Goal: Task Accomplishment & Management: Complete application form

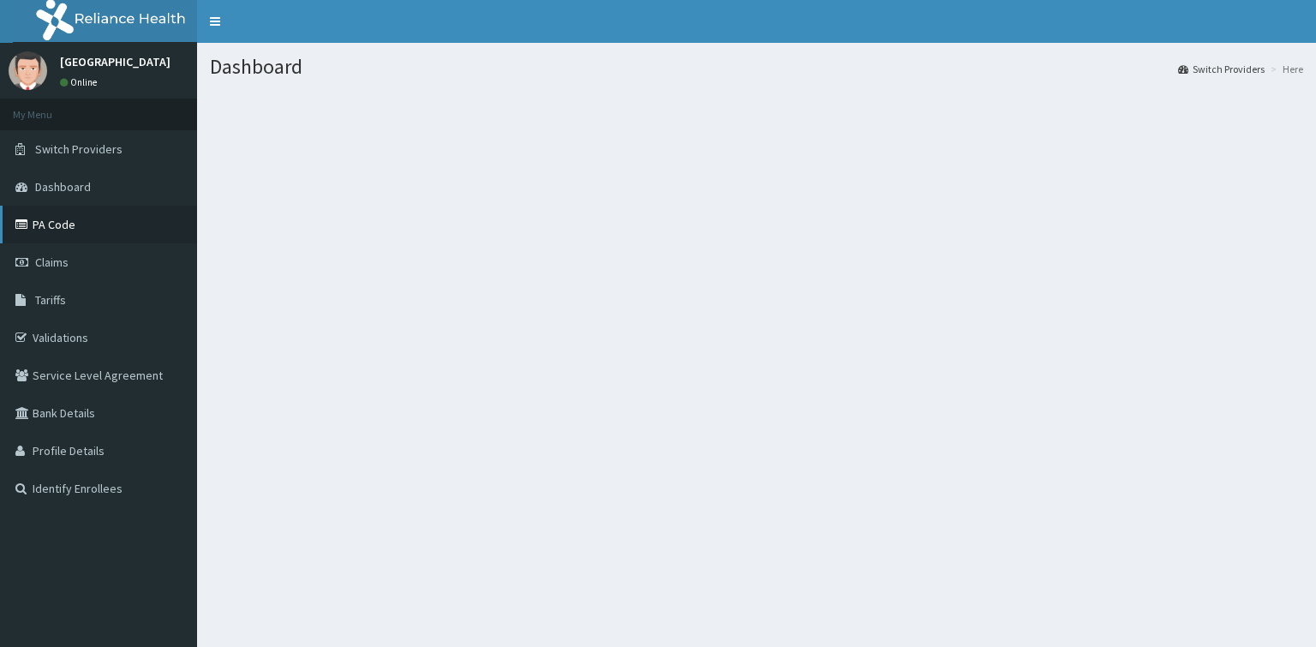
click at [73, 226] on link "PA Code" at bounding box center [98, 225] width 197 height 38
click at [82, 300] on link "Tariffs" at bounding box center [98, 300] width 197 height 38
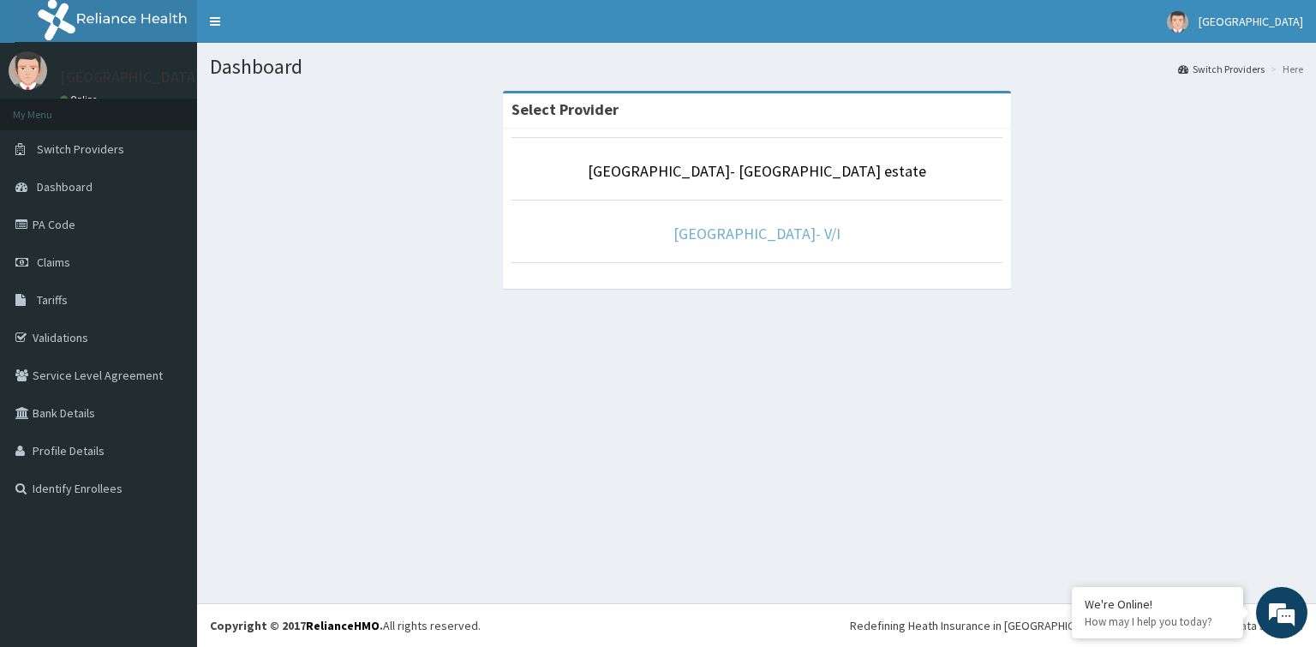
click at [773, 237] on link "[GEOGRAPHIC_DATA]- V/I" at bounding box center [756, 234] width 167 height 20
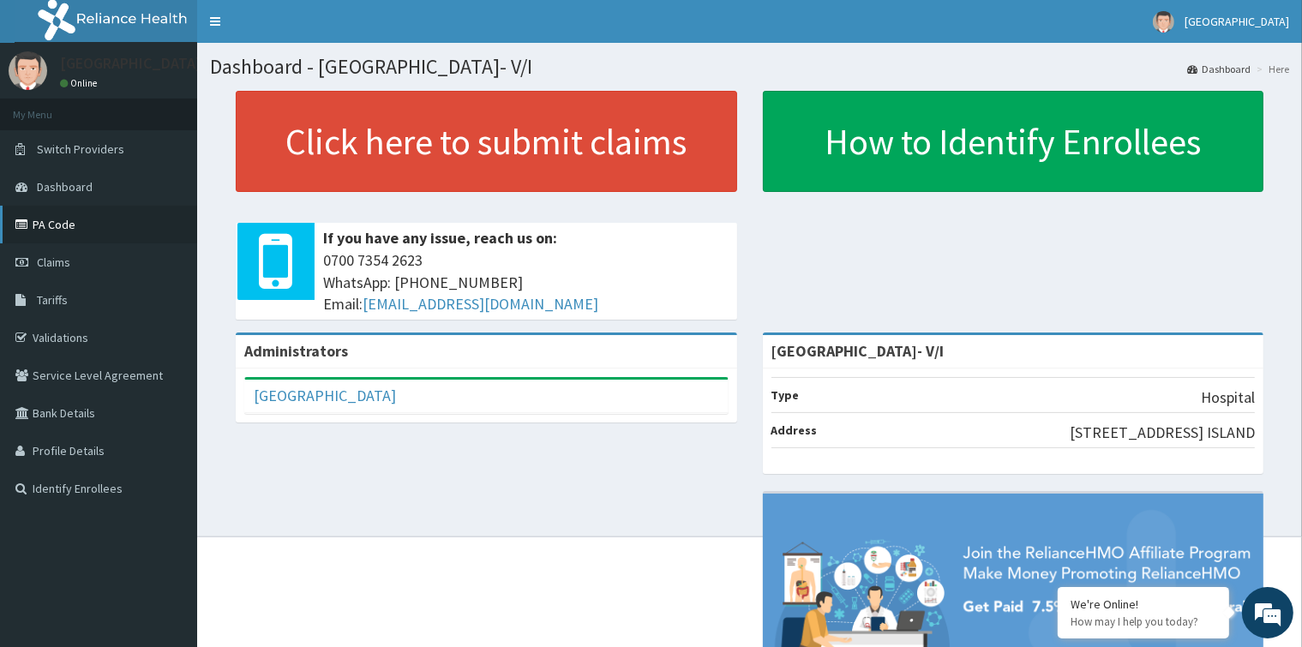
click at [76, 226] on link "PA Code" at bounding box center [98, 225] width 197 height 38
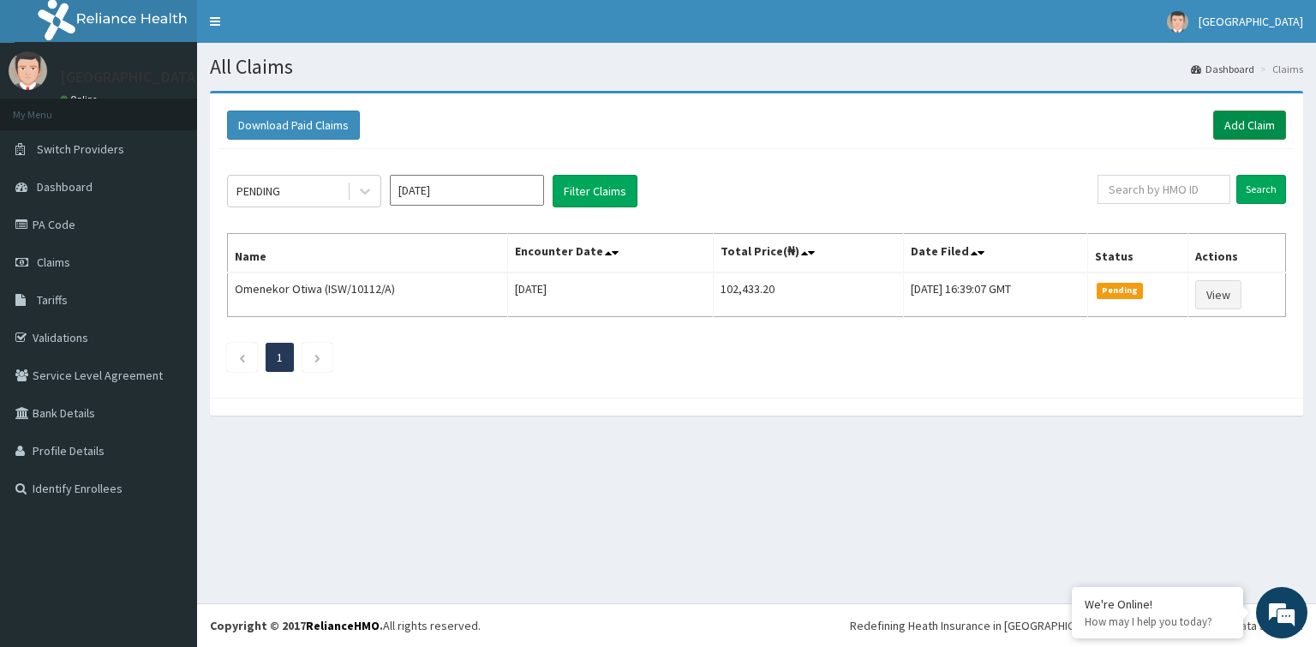
click at [1273, 128] on link "Add Claim" at bounding box center [1249, 125] width 73 height 29
drag, startPoint x: 0, startPoint y: 0, endPoint x: 106, endPoint y: 293, distance: 311.7
click at [106, 293] on link "Tariffs" at bounding box center [98, 300] width 197 height 38
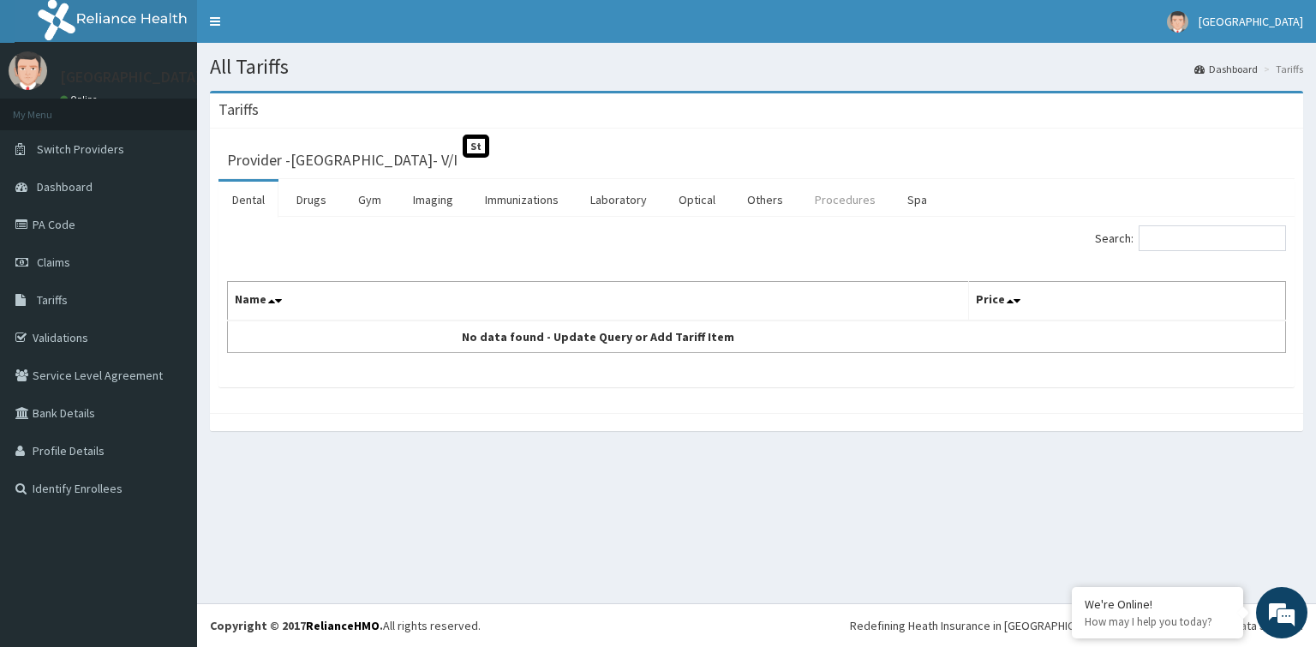
click at [853, 197] on link "Procedures" at bounding box center [845, 200] width 88 height 36
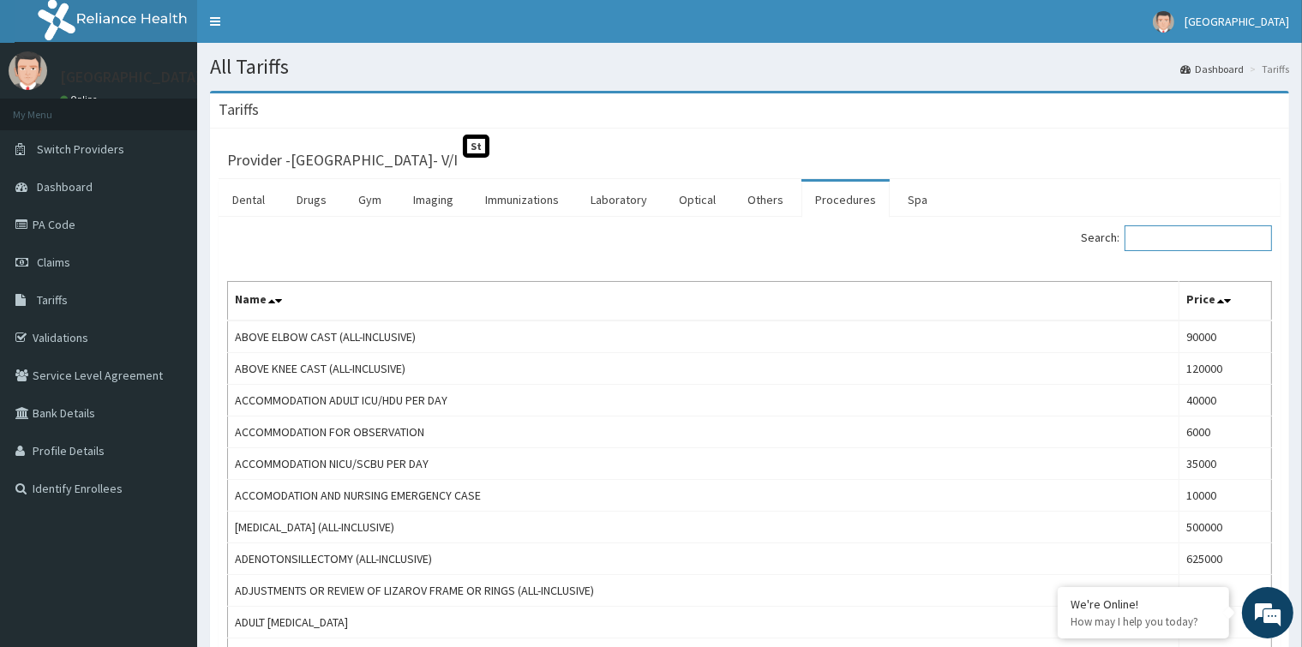
click at [1152, 242] on input "Search:" at bounding box center [1197, 238] width 147 height 26
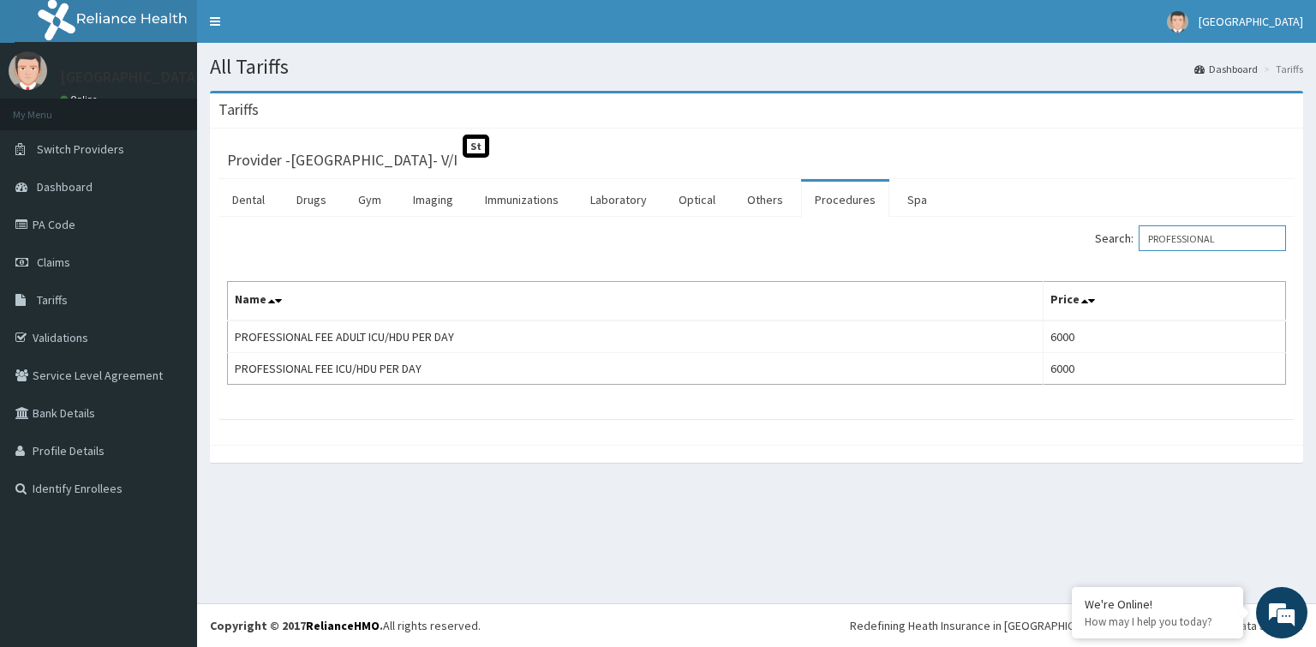
type input "PROFESSIONAL"
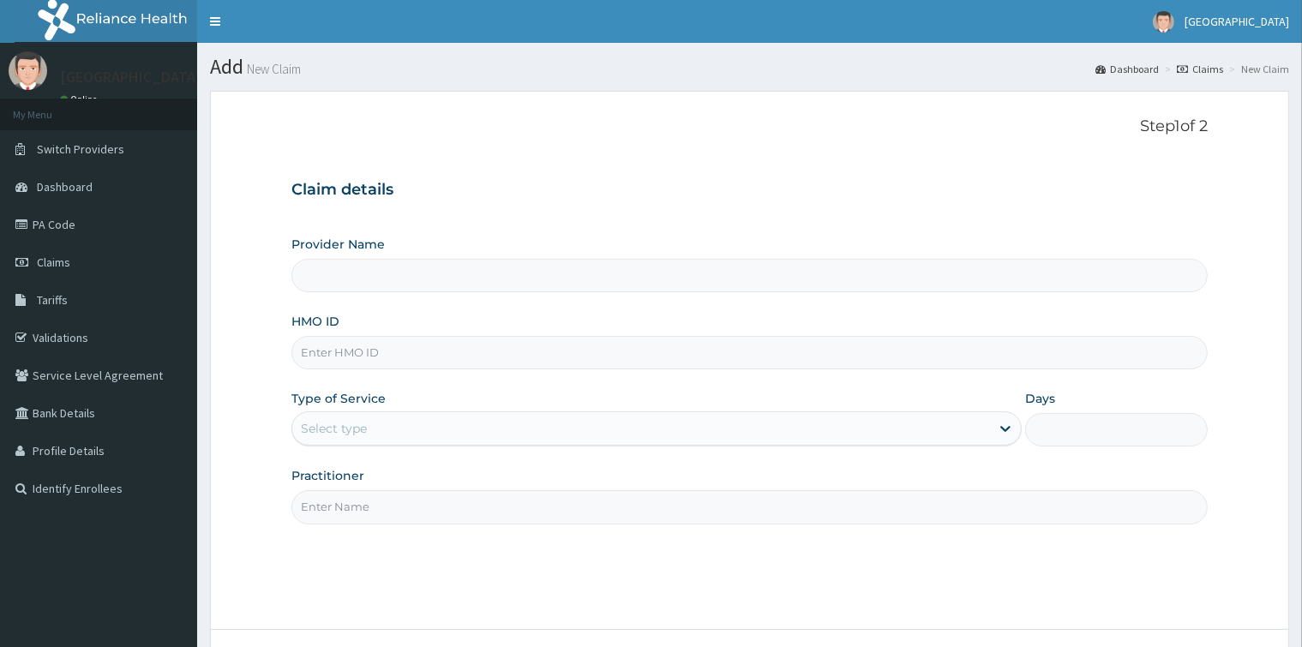
type input "[GEOGRAPHIC_DATA]- V/I"
click at [569, 351] on input "HMO ID" at bounding box center [748, 352] width 915 height 33
paste input "lfl/10024/e"
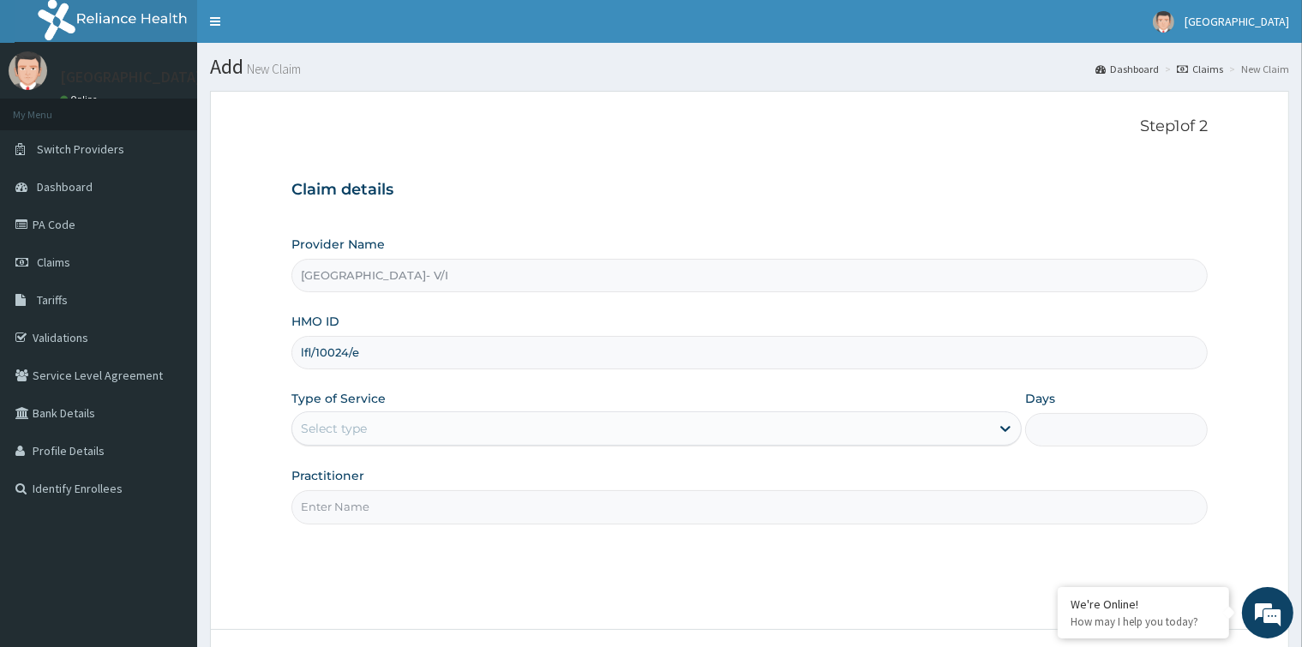
type input "lfl/10024/e"
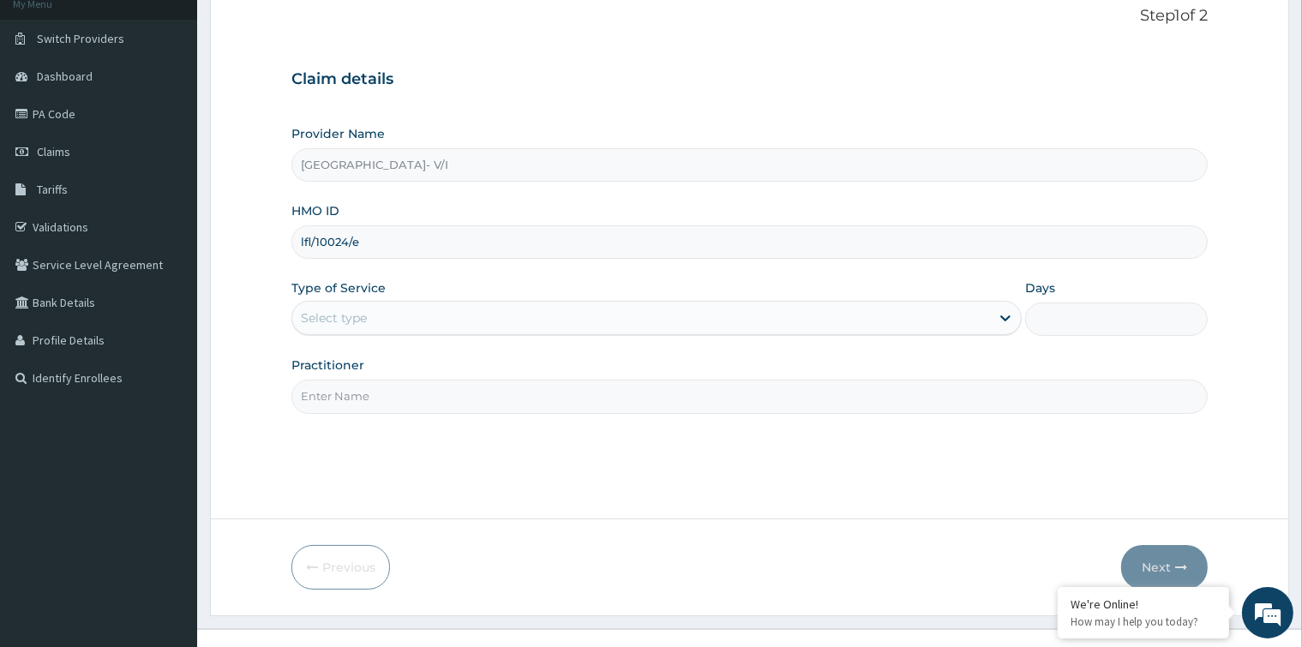
scroll to position [135, 0]
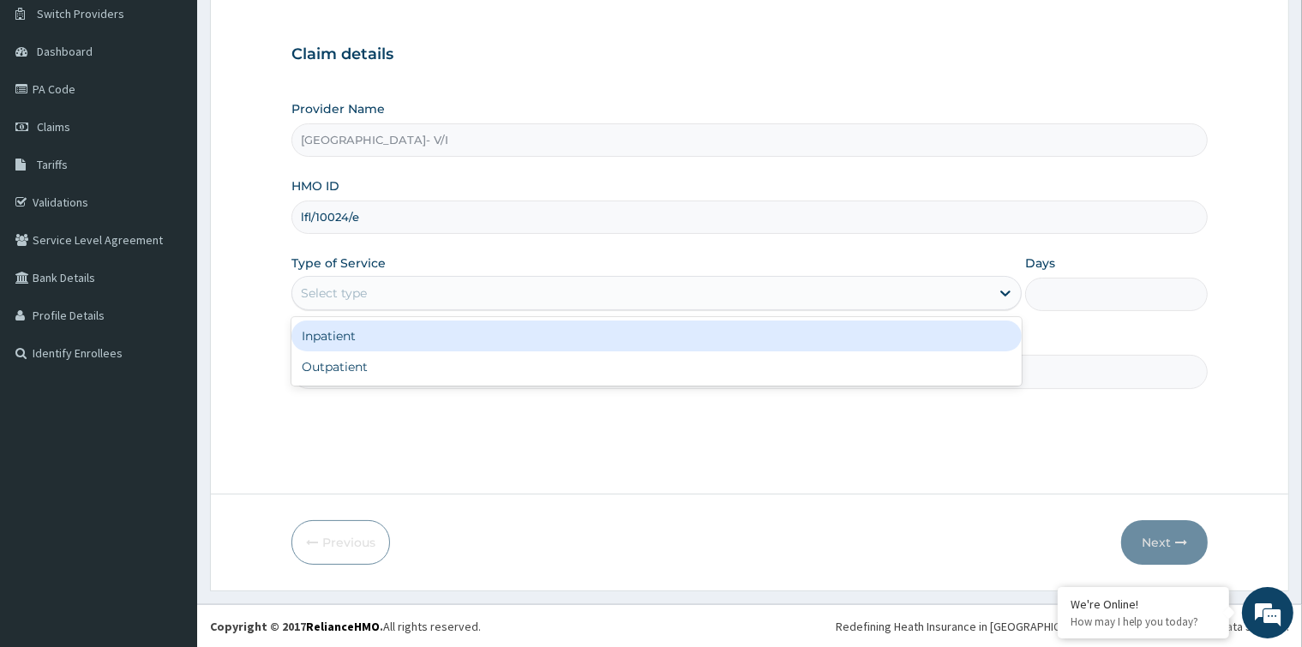
click at [567, 291] on div "Select type" at bounding box center [640, 292] width 697 height 27
click at [559, 334] on div "Inpatient" at bounding box center [656, 335] width 730 height 31
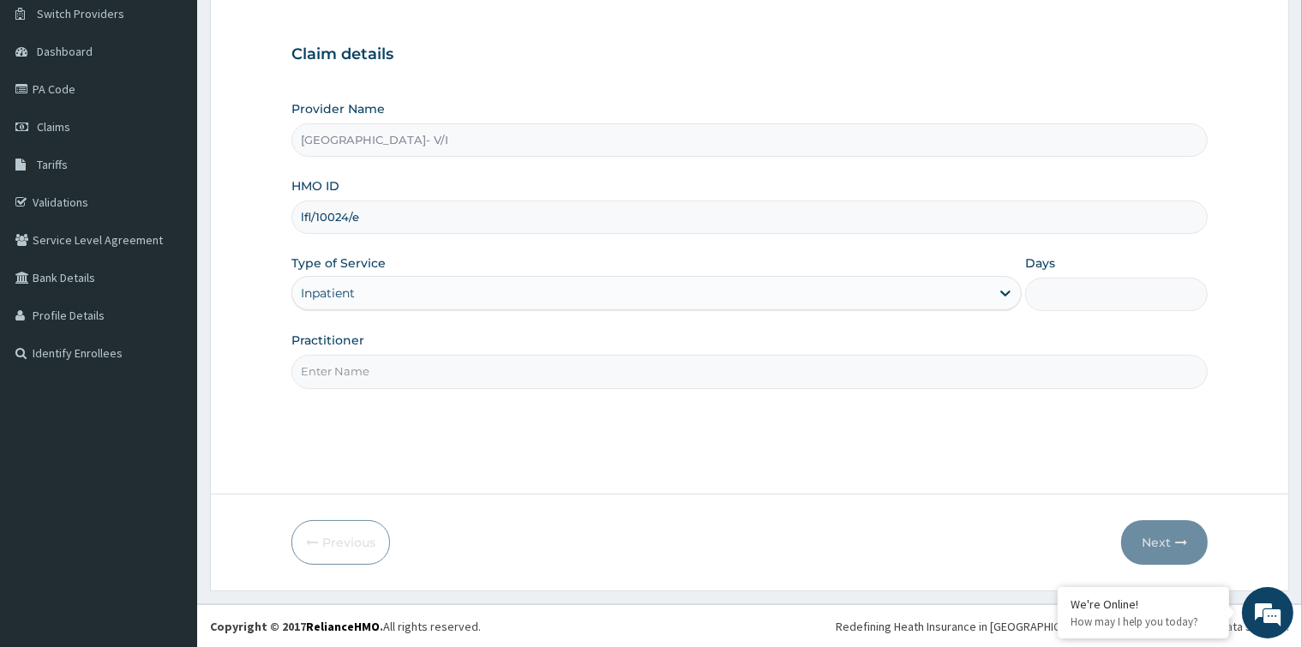
click at [511, 375] on input "Practitioner" at bounding box center [748, 371] width 915 height 33
type input "g"
type input "GP"
click at [1067, 286] on input "Days" at bounding box center [1116, 294] width 183 height 33
type input "1"
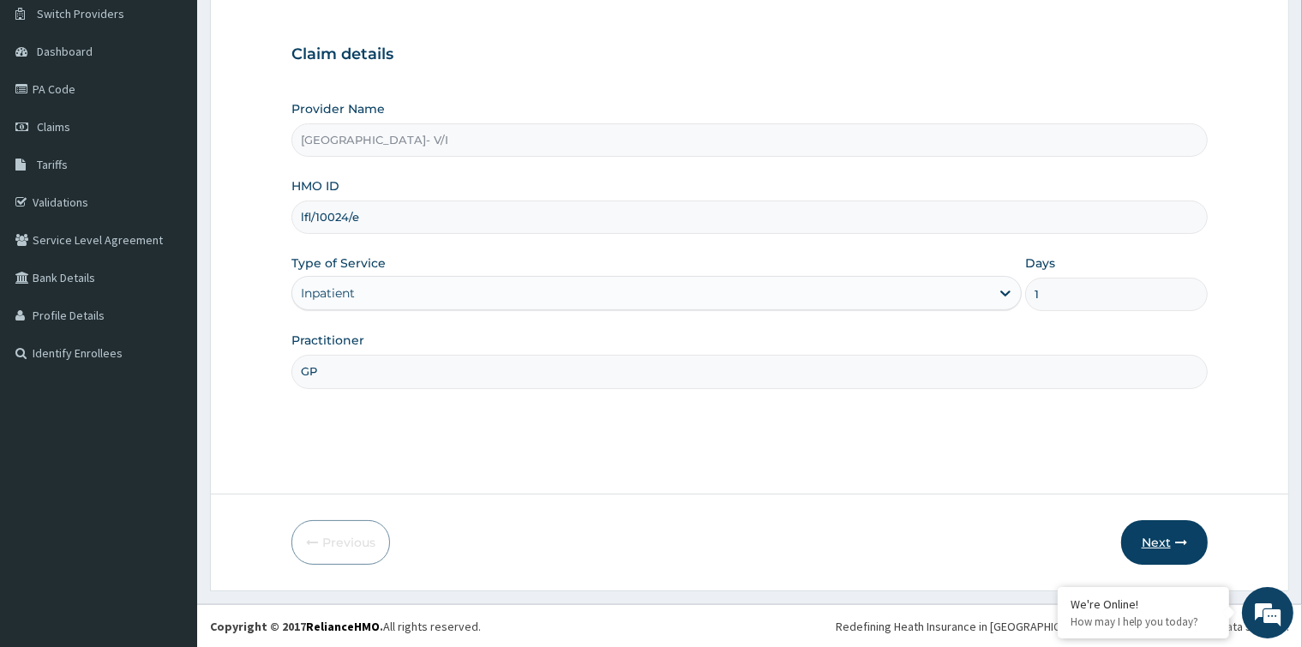
click at [1161, 546] on button "Next" at bounding box center [1164, 542] width 87 height 45
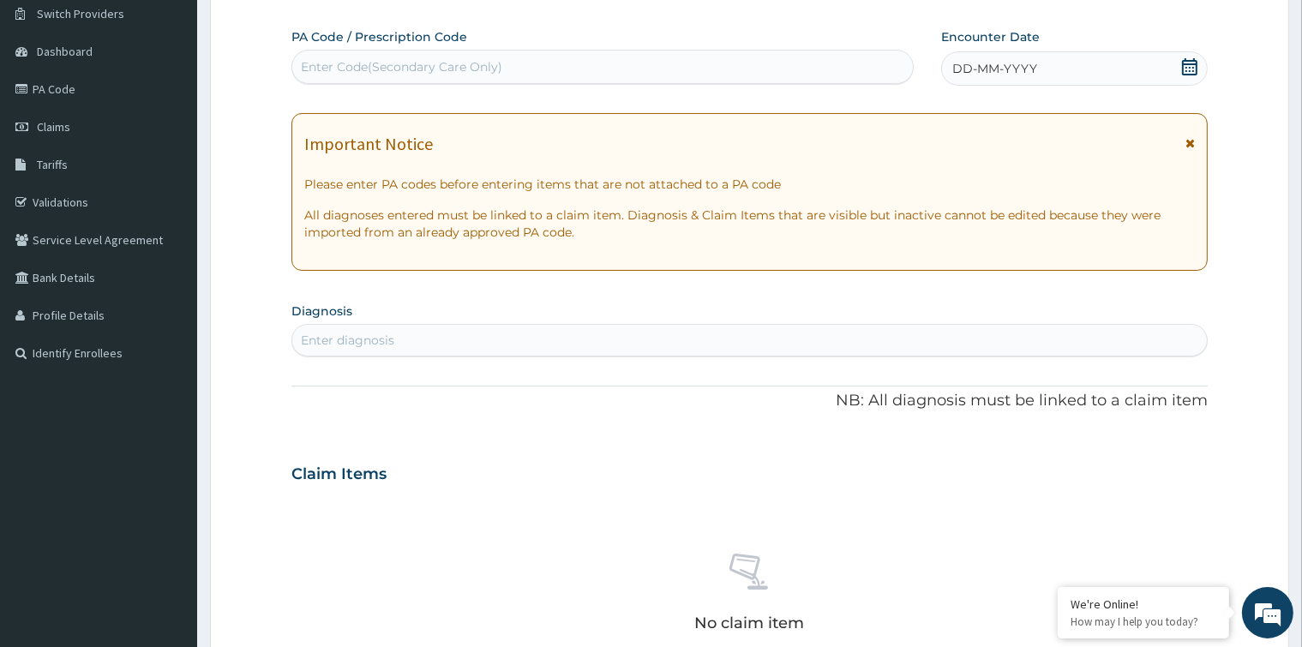
click at [512, 65] on div "Enter Code(Secondary Care Only)" at bounding box center [602, 66] width 620 height 27
paste input "PA/493C38"
type input "PA/493C38"
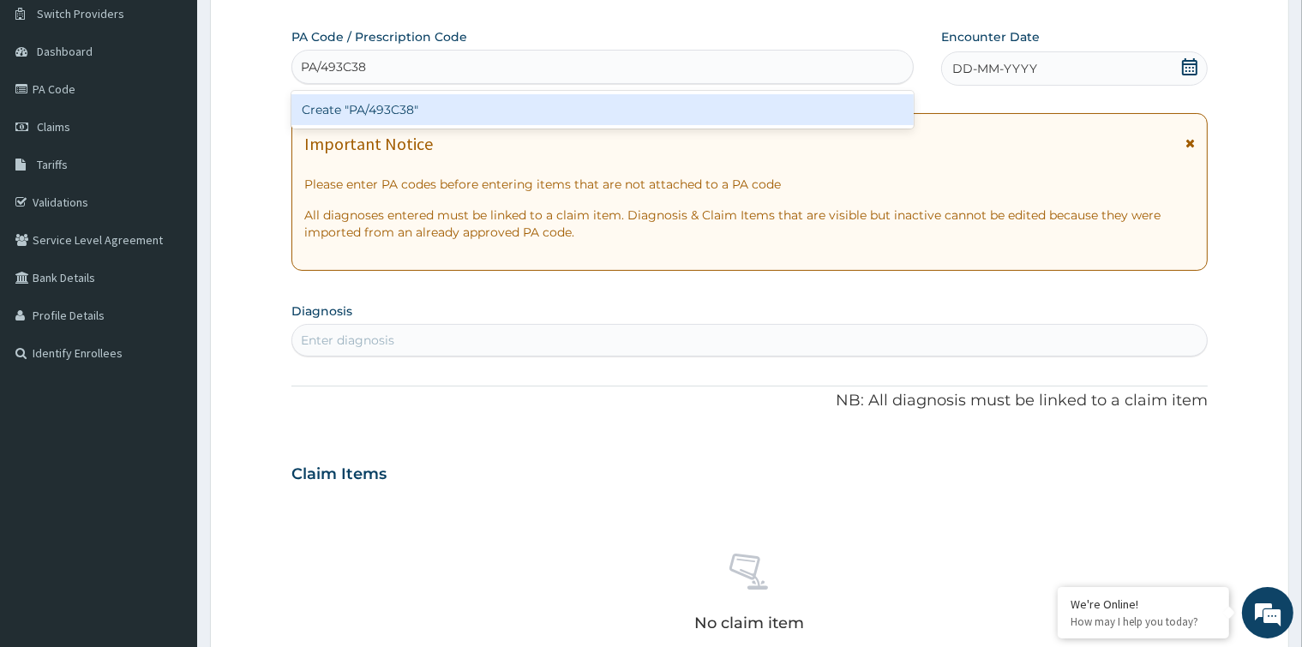
click at [531, 109] on div "Create "PA/493C38"" at bounding box center [602, 109] width 622 height 31
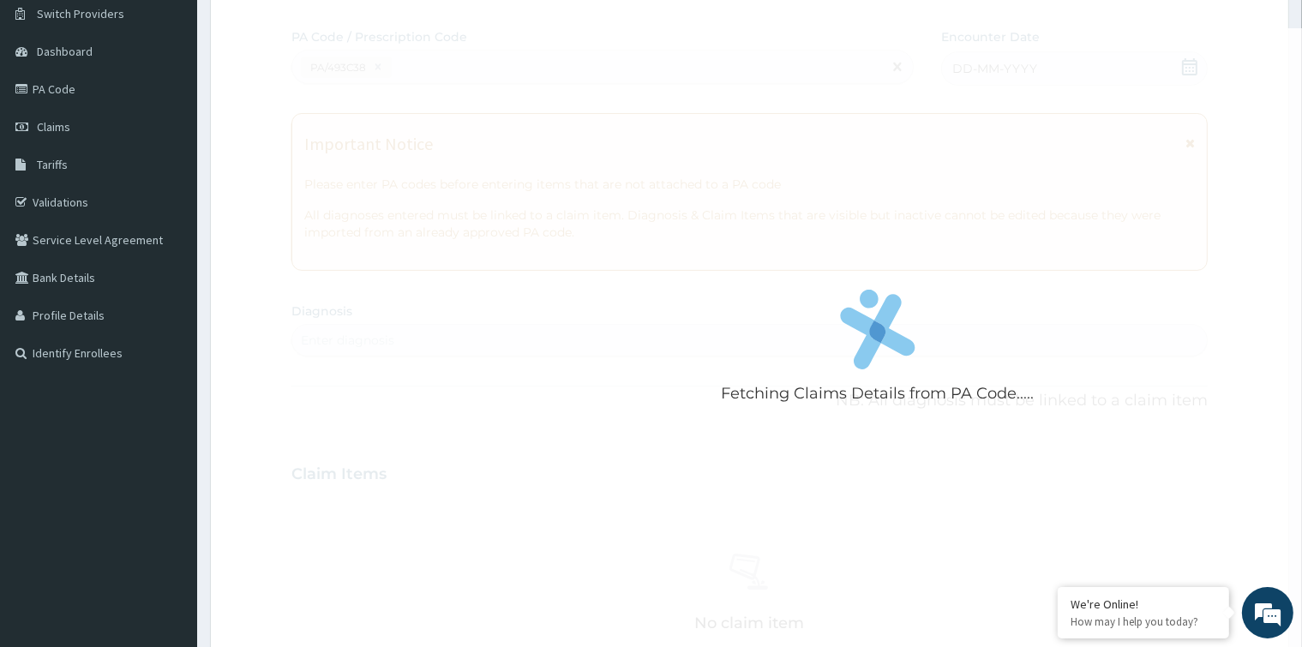
scroll to position [1293, 0]
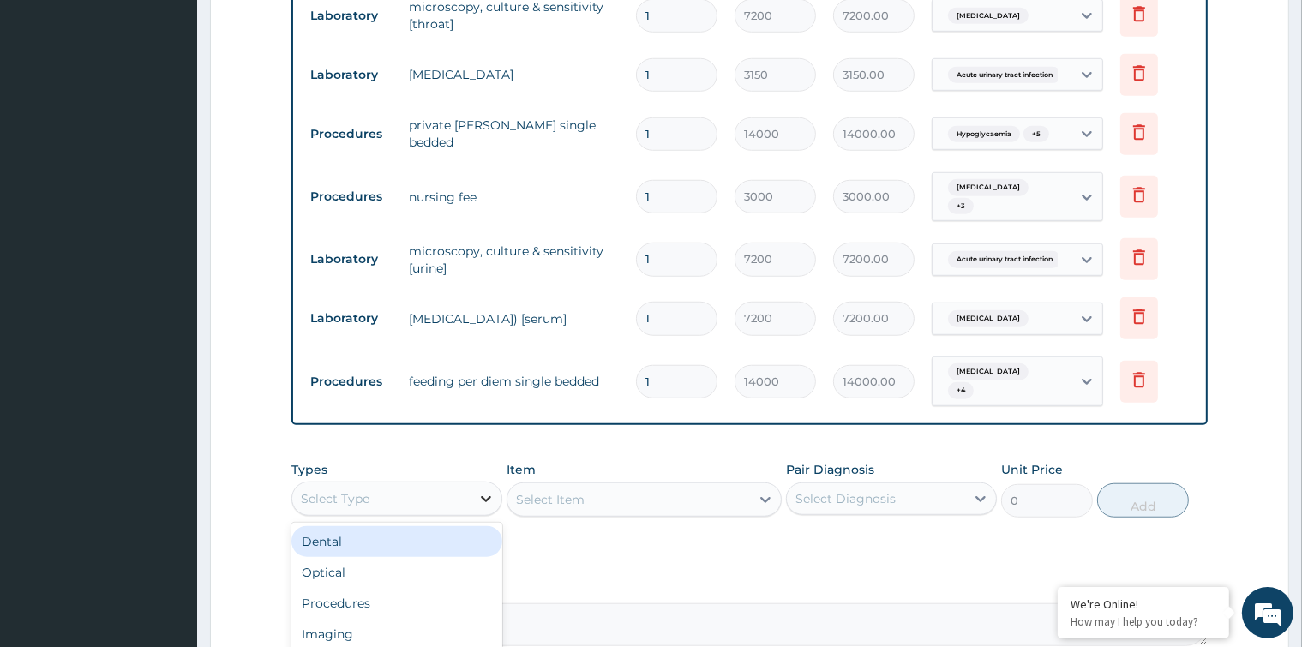
click at [483, 496] on icon at bounding box center [486, 499] width 10 height 6
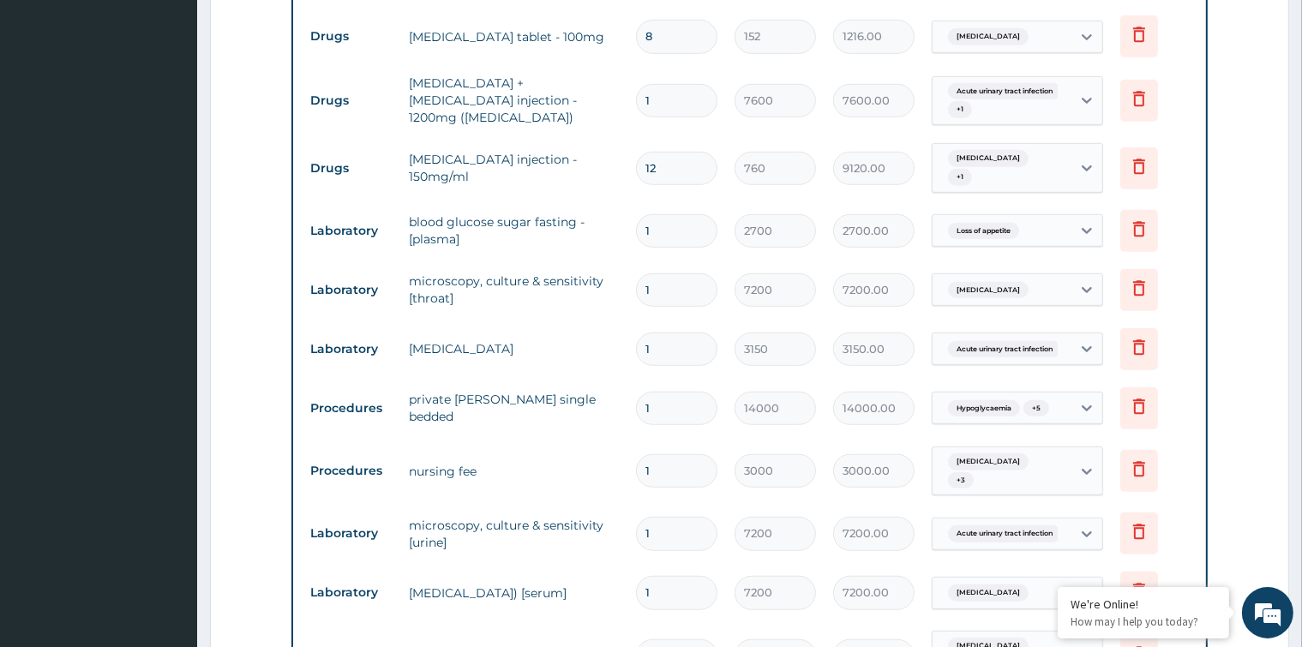
scroll to position [1036, 0]
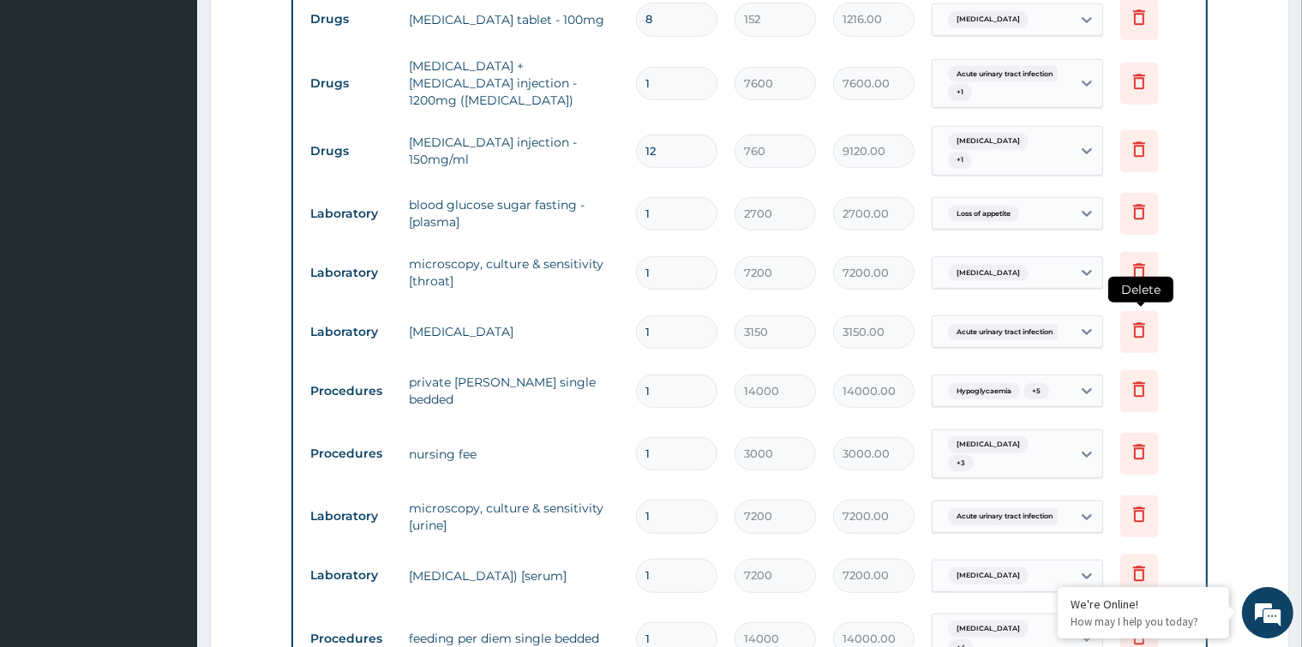
click at [1142, 322] on icon at bounding box center [1139, 329] width 12 height 15
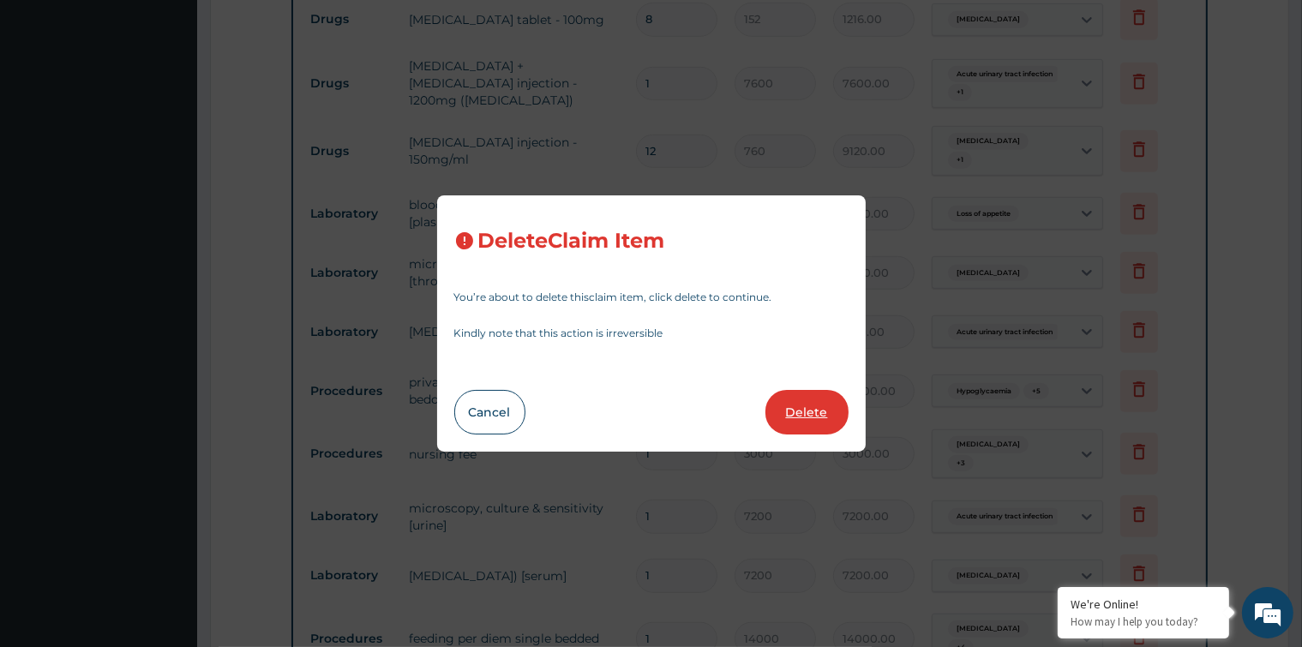
click at [815, 401] on button "Delete" at bounding box center [806, 412] width 83 height 45
type input "14000"
type input "14000.00"
type input "3000"
type input "3000.00"
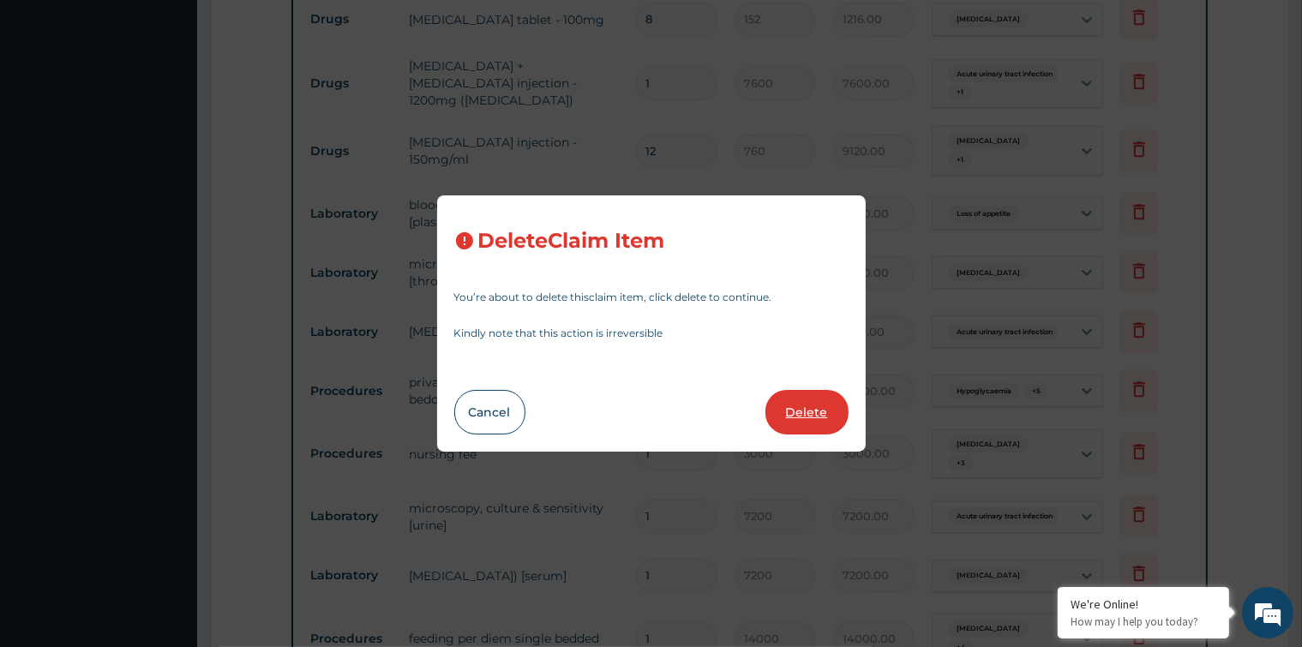
type input "7200"
type input "7200.00"
type input "14000"
type input "14000.00"
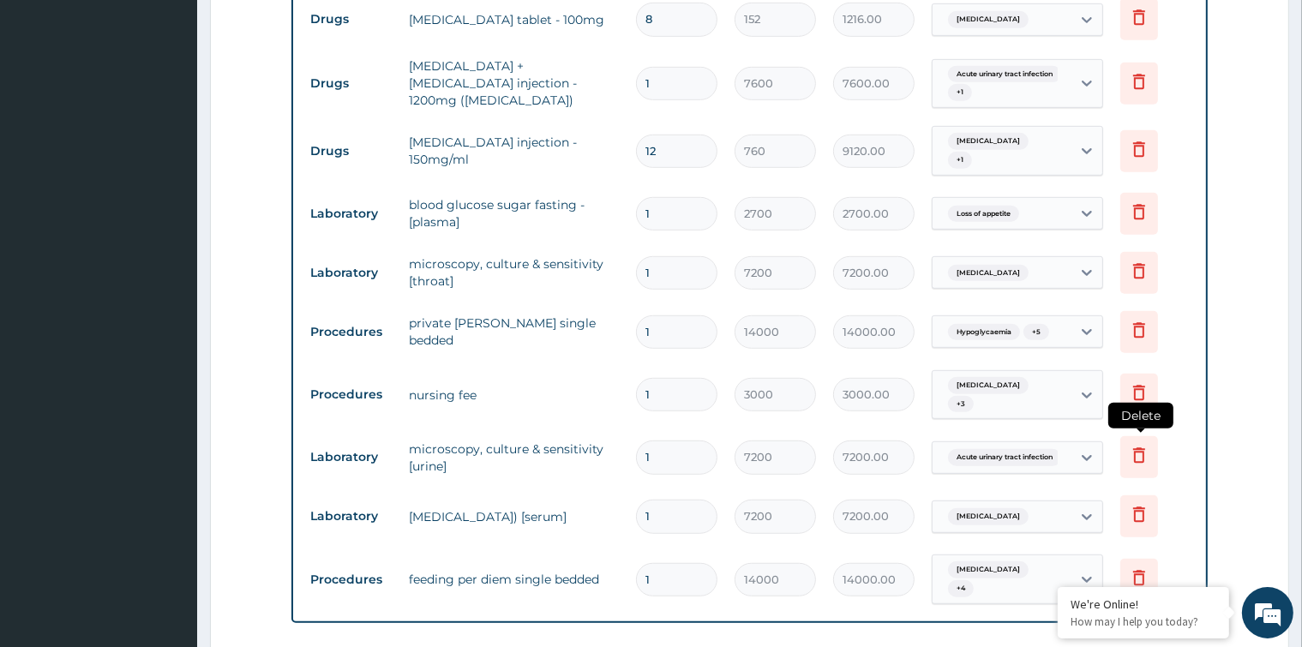
click at [1139, 445] on icon at bounding box center [1138, 455] width 21 height 21
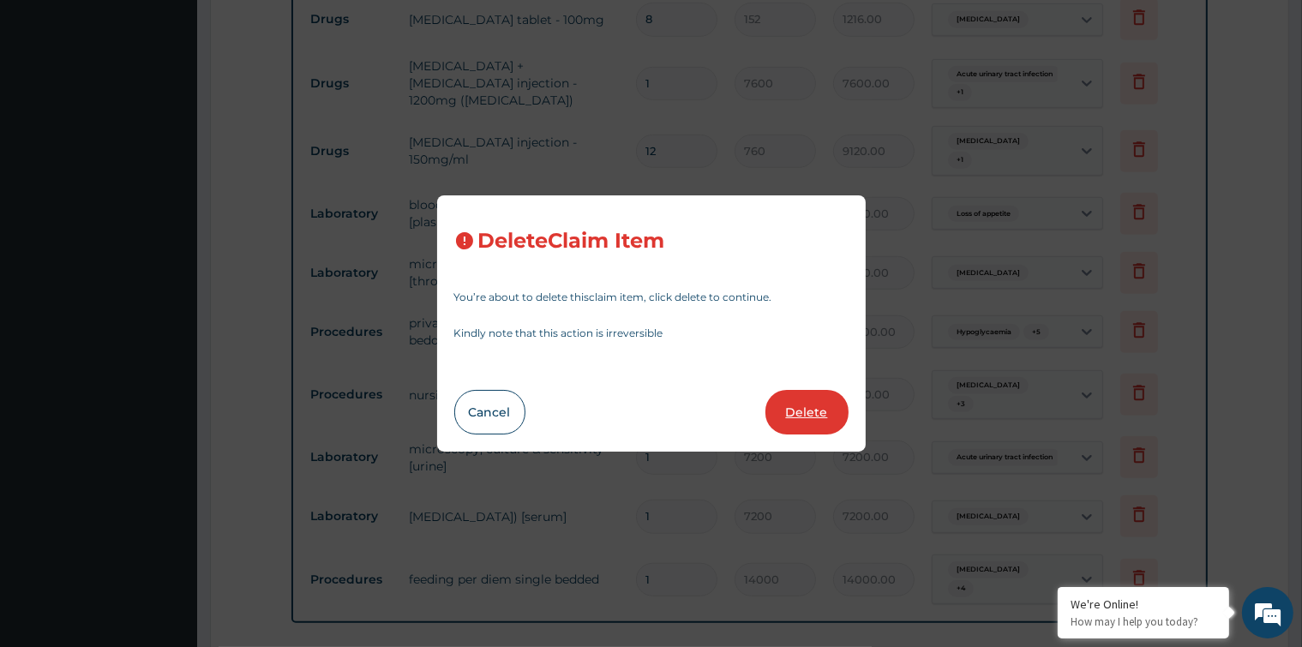
click at [811, 409] on button "Delete" at bounding box center [806, 412] width 83 height 45
type input "14000"
type input "14000.00"
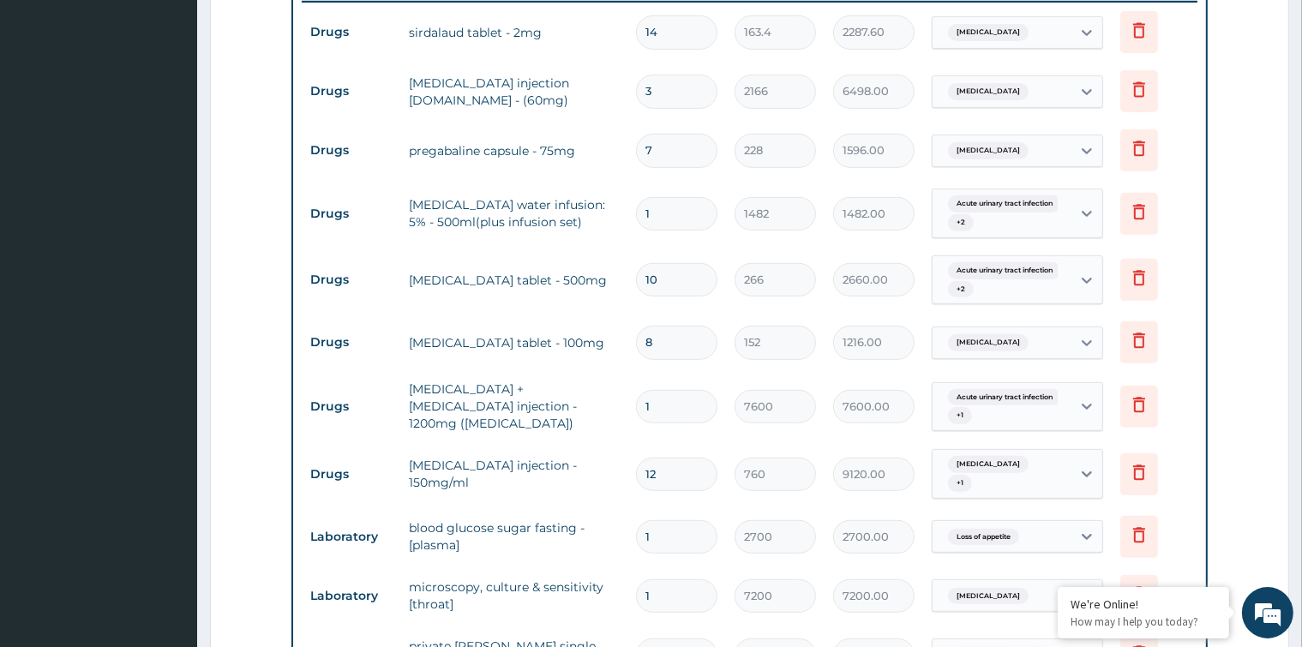
scroll to position [779, 0]
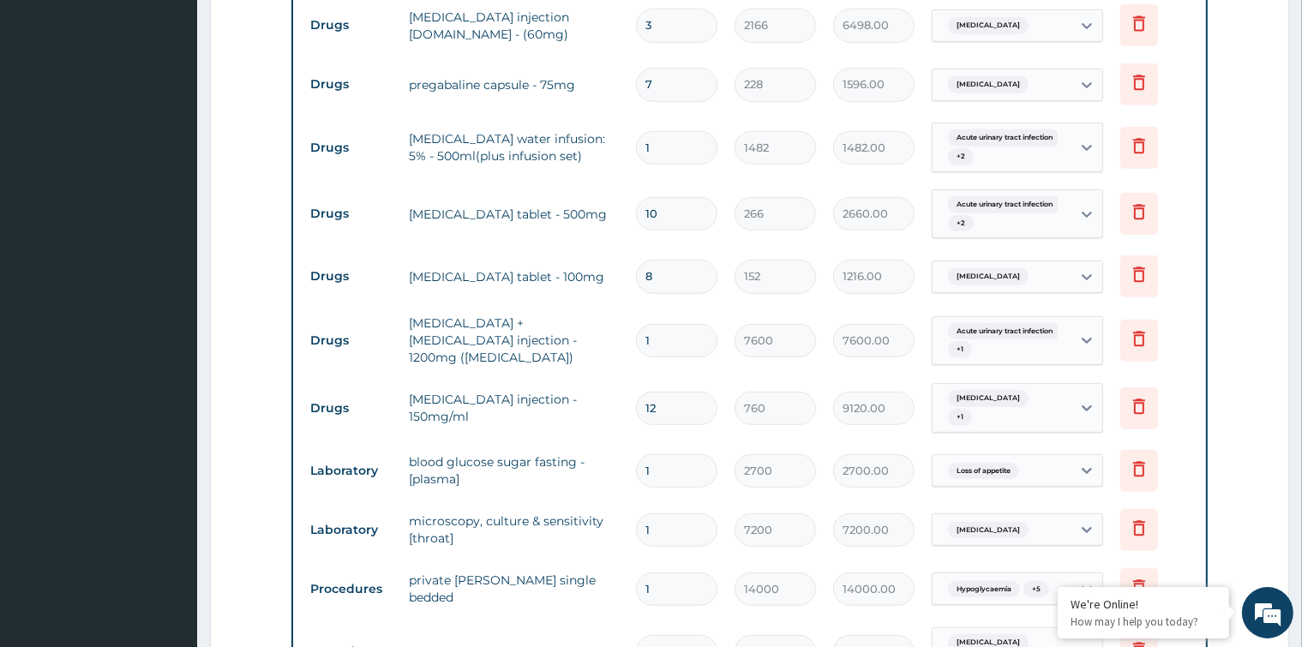
drag, startPoint x: 655, startPoint y: 363, endPoint x: 641, endPoint y: 368, distance: 15.4
click at [641, 392] on input "12" at bounding box center [676, 408] width 81 height 33
type input "4"
type input "3040.00"
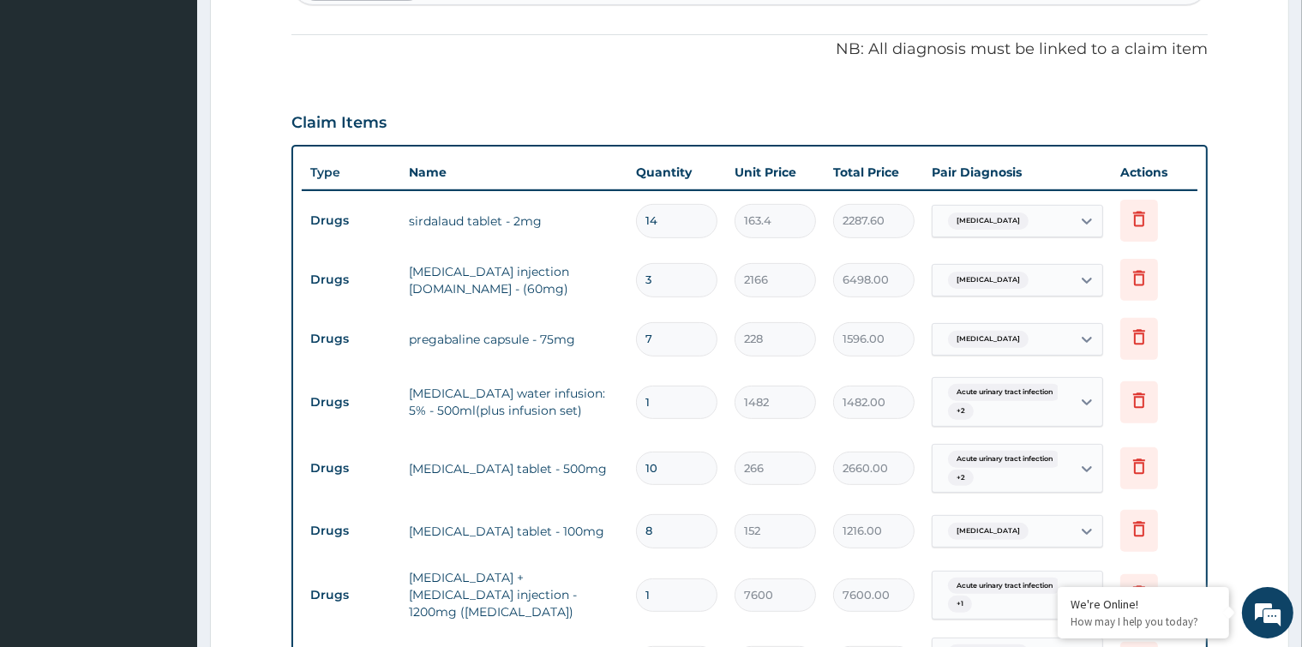
scroll to position [522, 0]
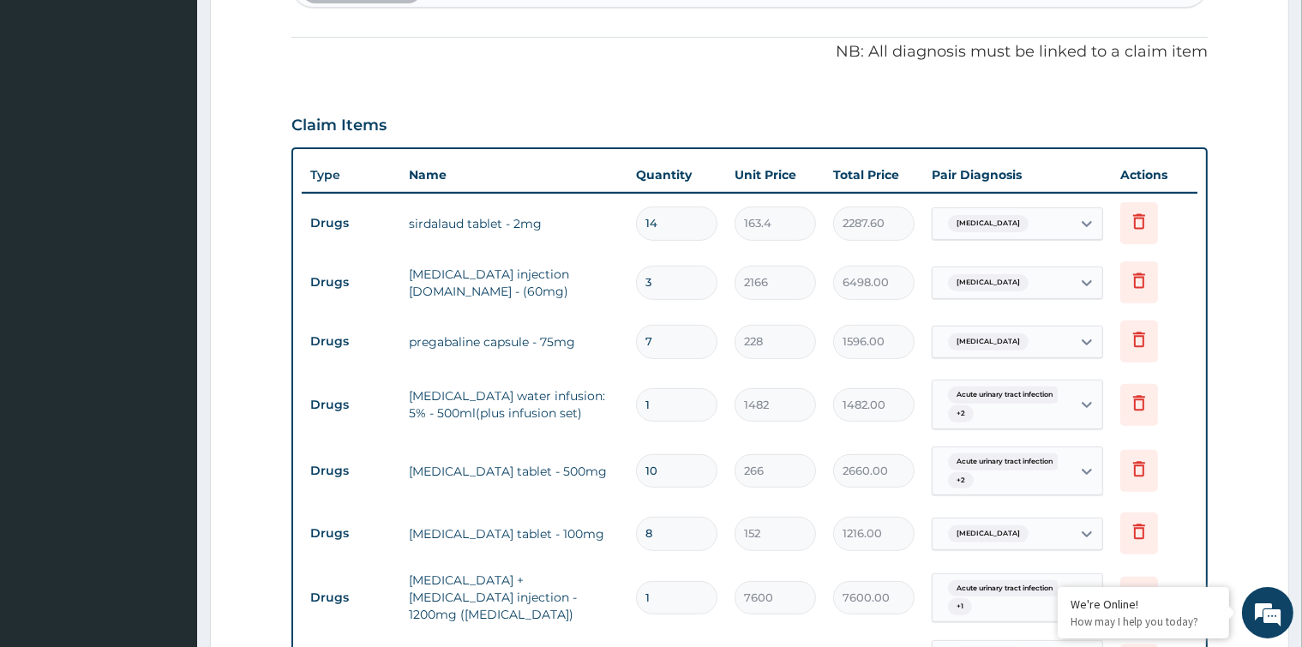
type input "4"
drag, startPoint x: 655, startPoint y: 248, endPoint x: 646, endPoint y: 257, distance: 12.7
click at [646, 266] on input "3" at bounding box center [676, 282] width 81 height 33
type input "1"
type input "2166.00"
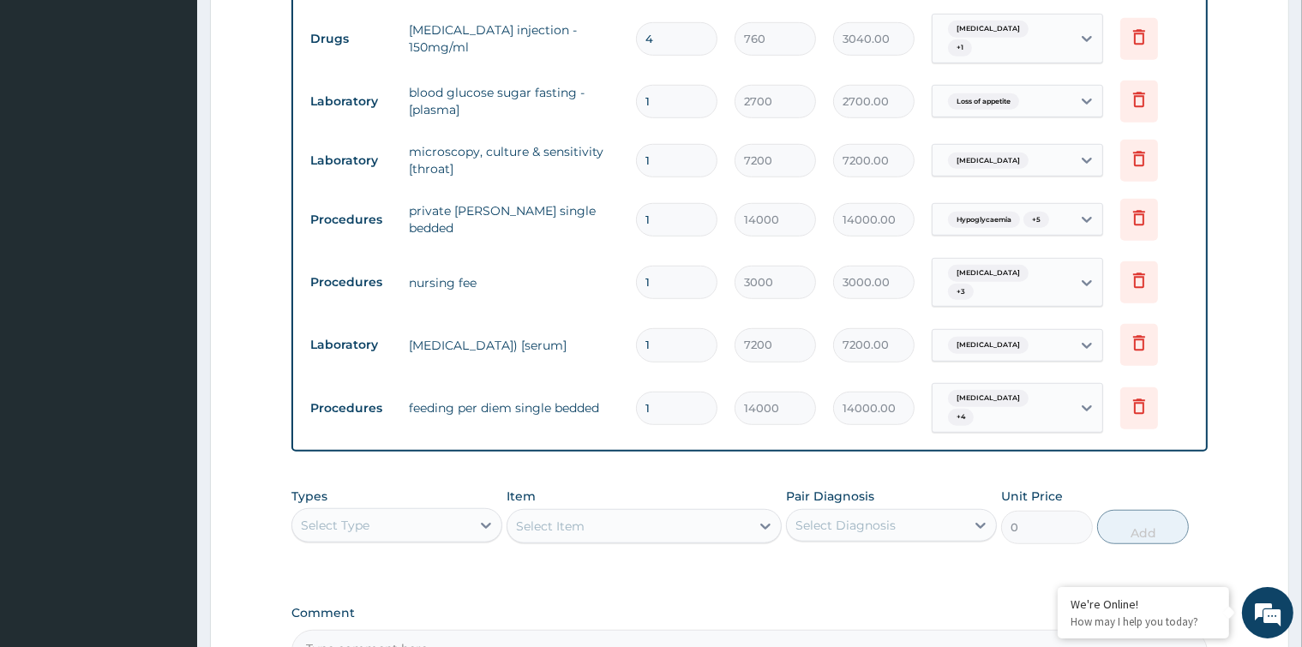
scroll to position [1292, 0]
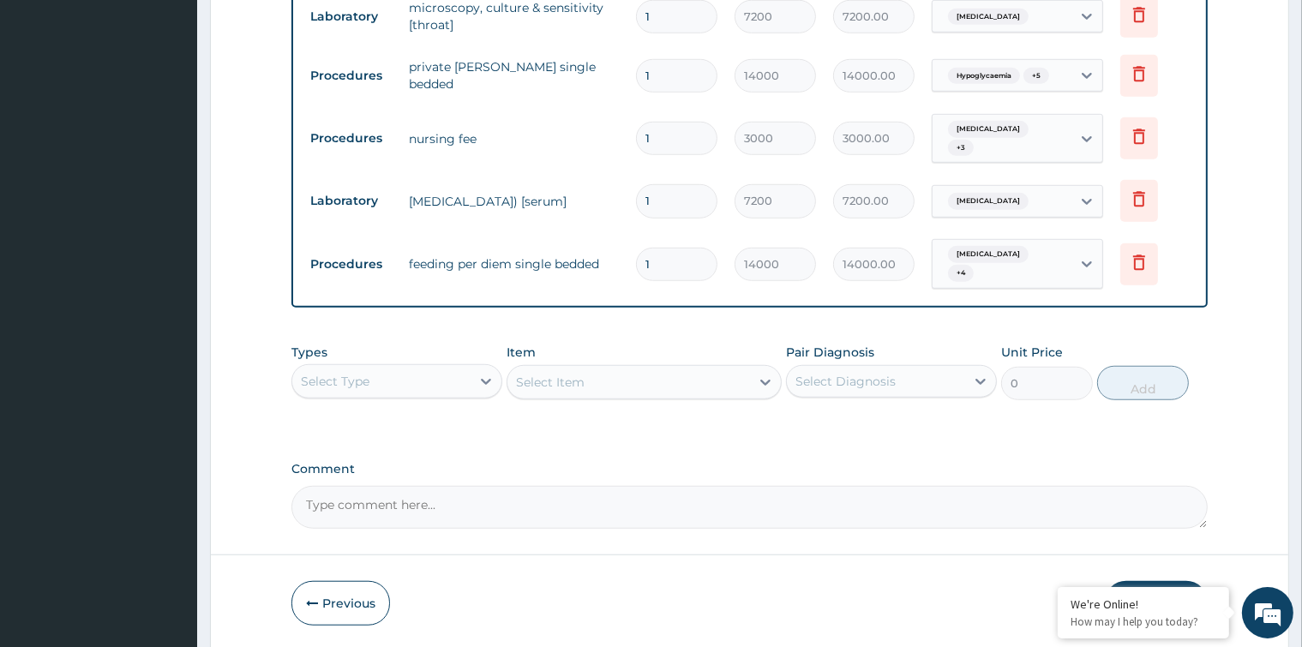
type input "1"
click at [405, 368] on div "Select Type" at bounding box center [381, 381] width 178 height 27
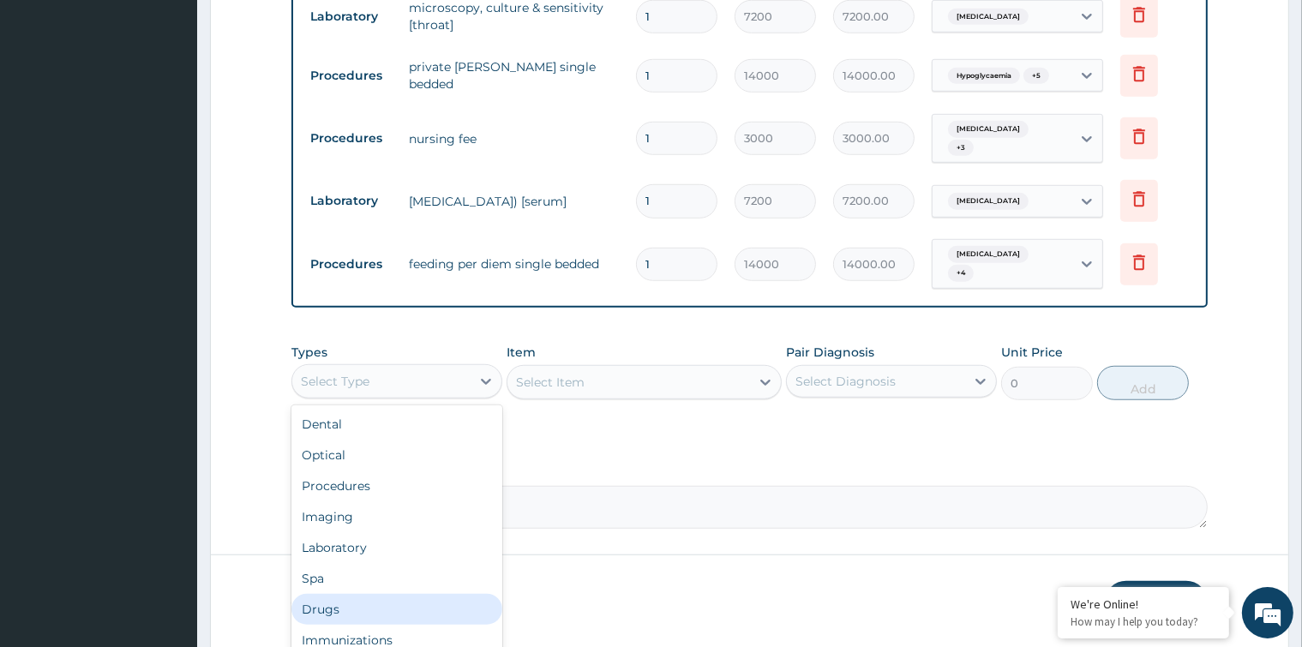
click at [345, 594] on div "Drugs" at bounding box center [396, 609] width 211 height 31
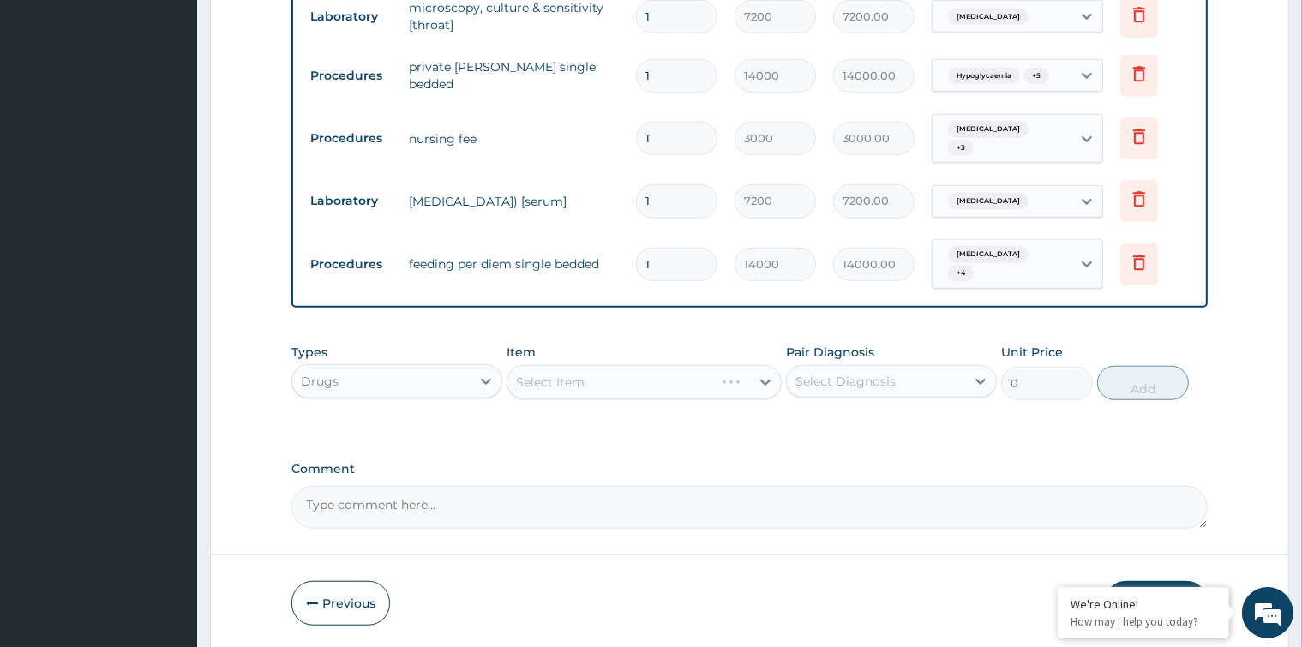
click at [700, 365] on div "Select Item" at bounding box center [643, 382] width 275 height 34
click at [743, 365] on div "Select Item" at bounding box center [643, 382] width 275 height 34
click at [723, 365] on div "Select Item" at bounding box center [643, 382] width 275 height 34
click at [689, 368] on div "Select Item" at bounding box center [628, 381] width 242 height 27
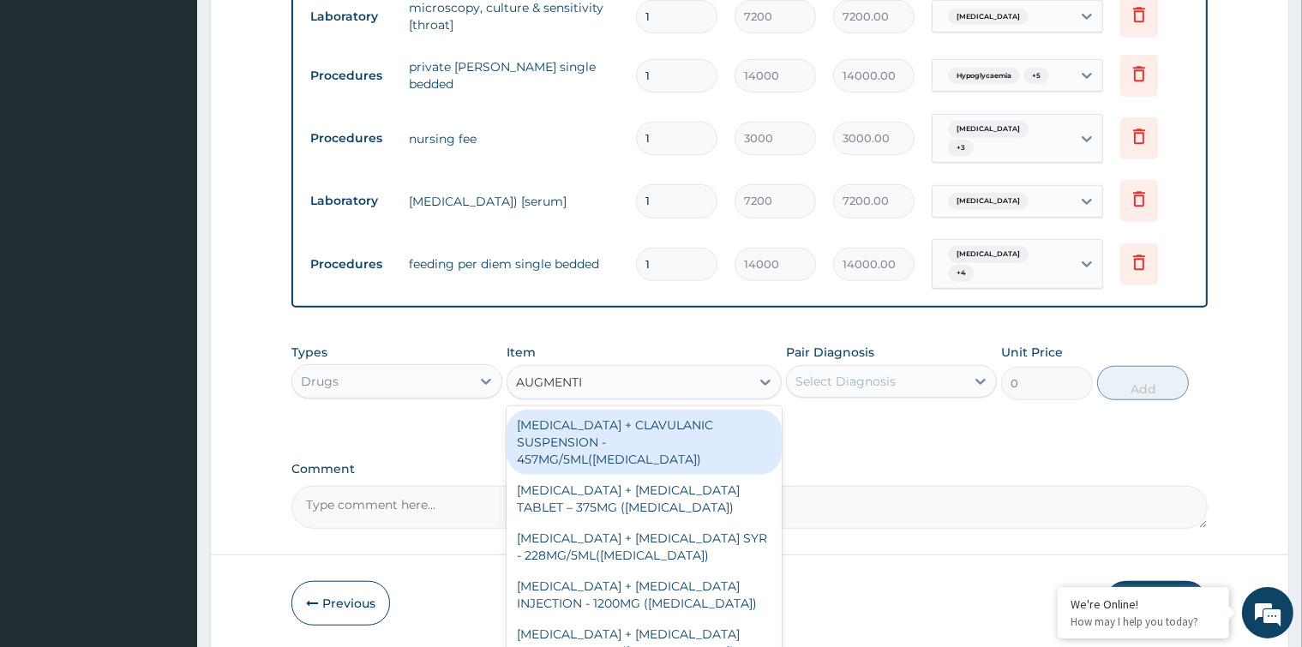
type input "AUGMENTIN"
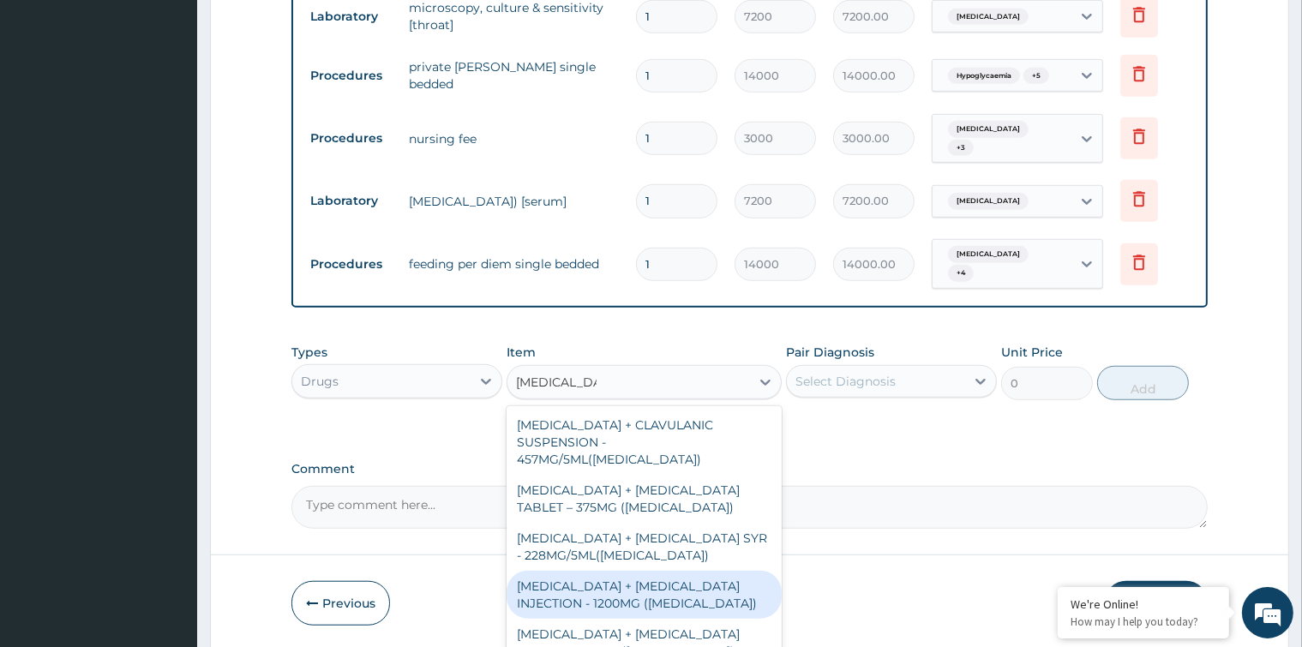
scroll to position [7, 0]
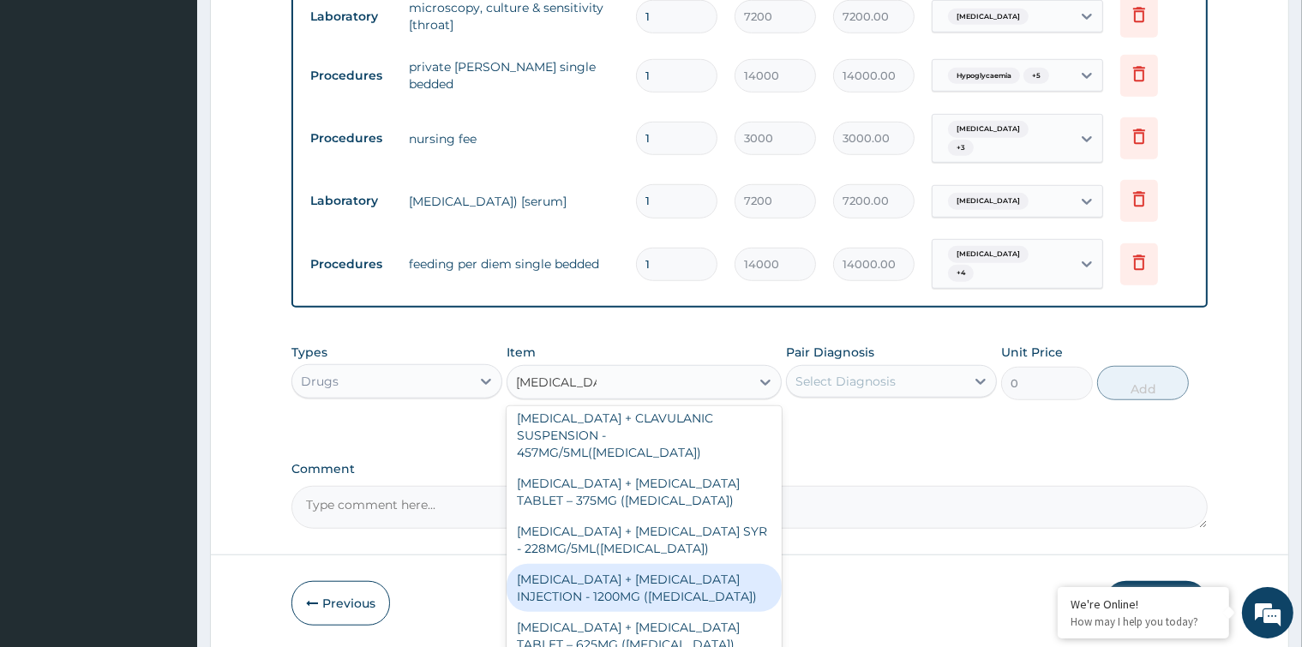
click at [630, 564] on div "AMOXICILLIN + CLAVULANIC ACID INJECTION - 1200MG (AUGMENTIN)" at bounding box center [643, 588] width 275 height 48
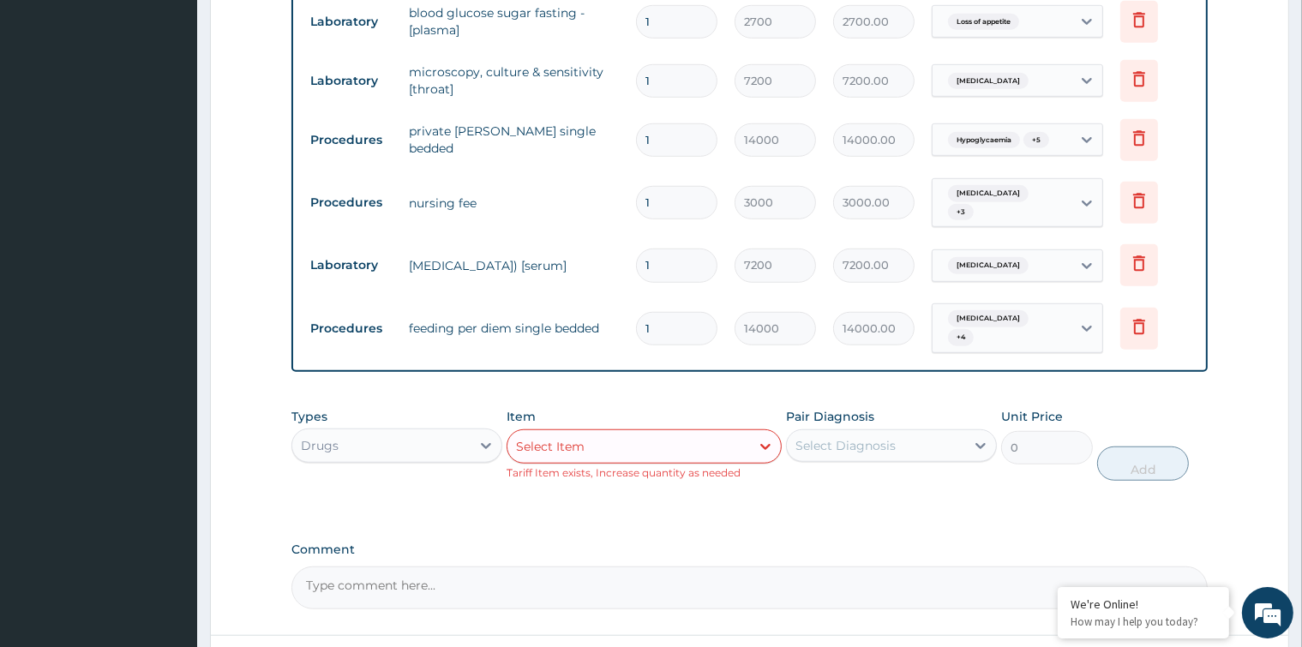
scroll to position [1308, 0]
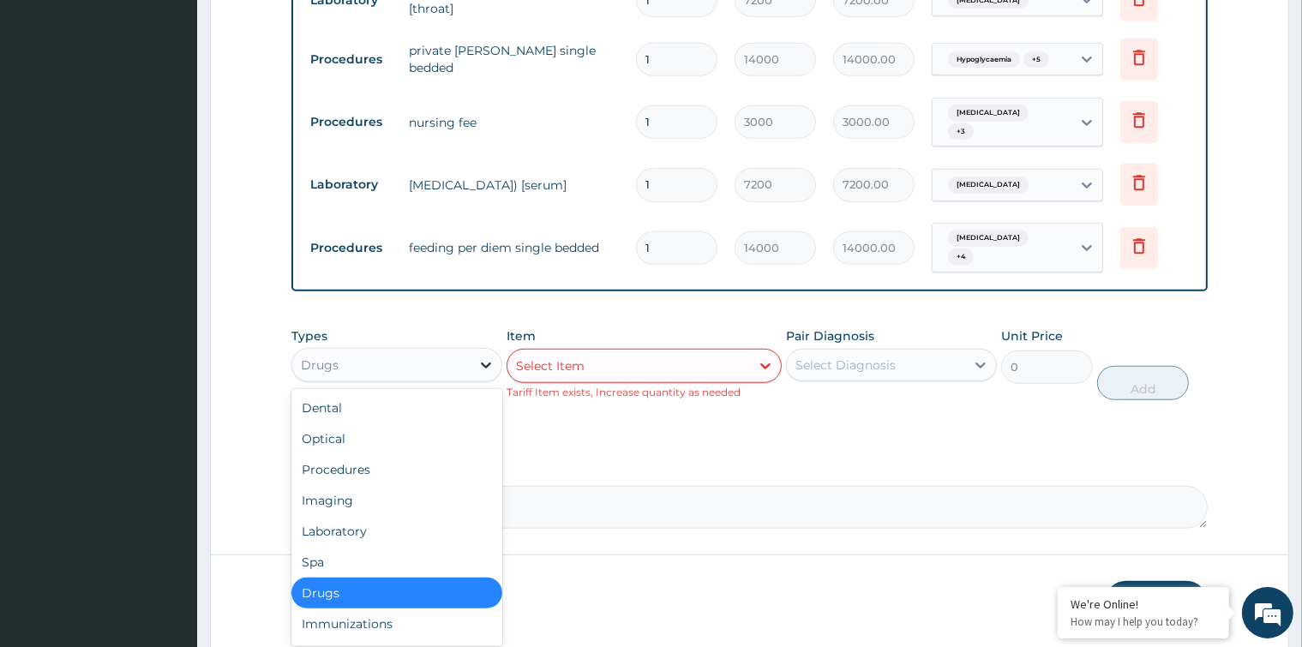
click at [488, 356] on icon at bounding box center [485, 364] width 17 height 17
click at [452, 454] on div "Procedures" at bounding box center [396, 469] width 211 height 31
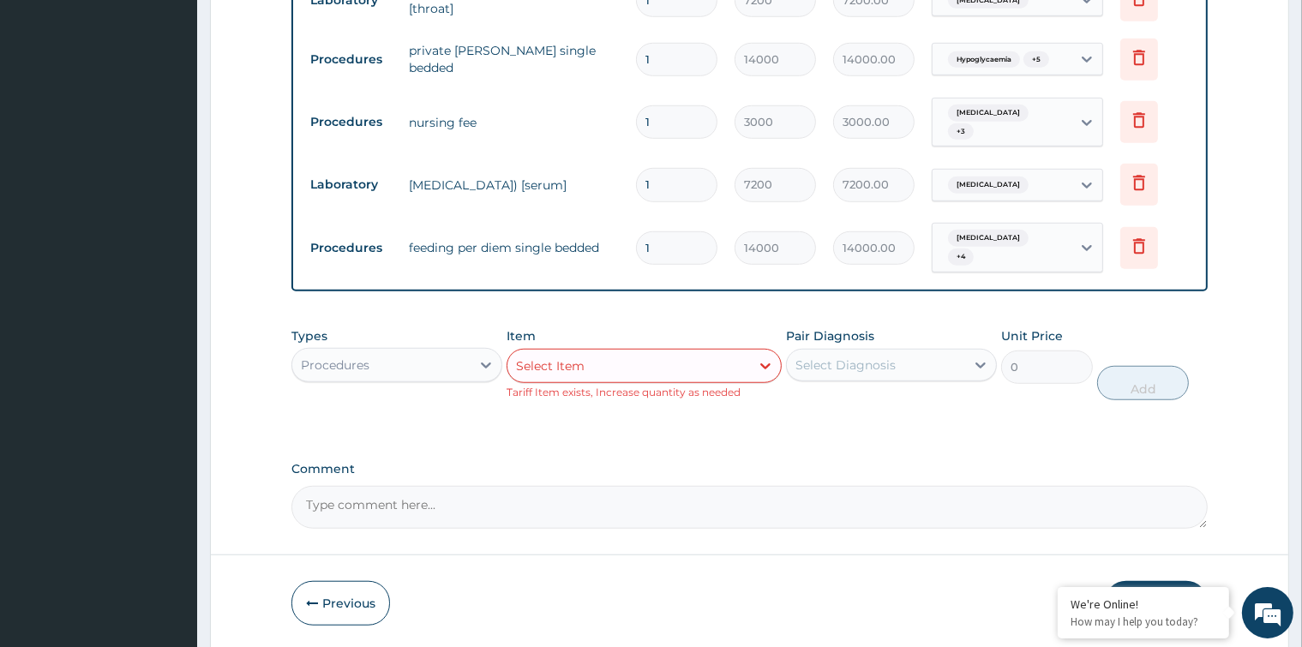
click at [735, 352] on div "Select Item" at bounding box center [628, 365] width 242 height 27
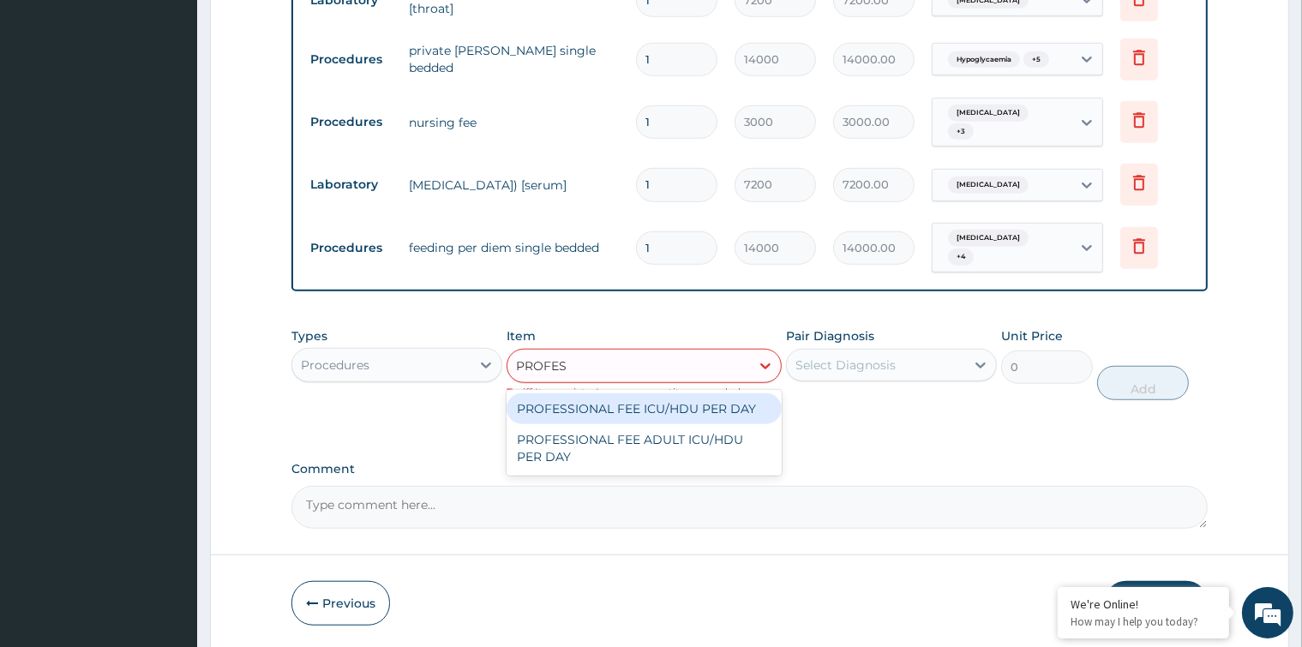
type input "PROFESS"
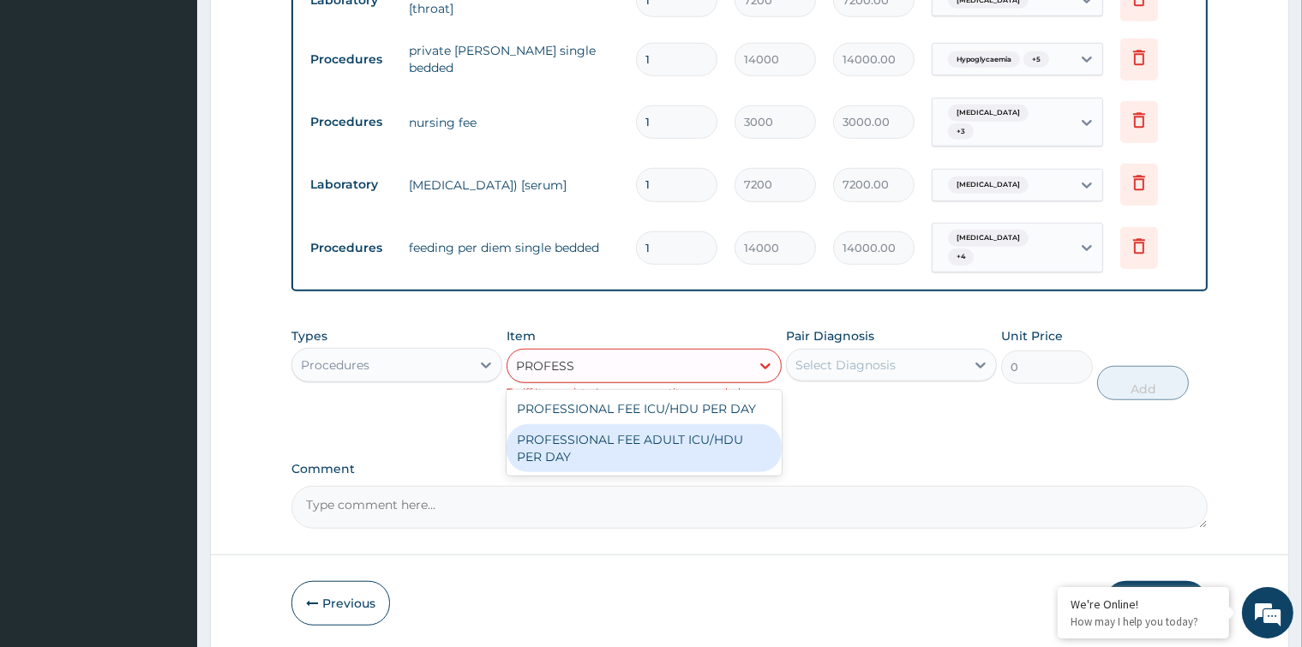
drag, startPoint x: 745, startPoint y: 389, endPoint x: 735, endPoint y: 386, distance: 9.8
click at [740, 424] on div "PROFESSIONAL FEE ADULT ICU/HDU PER DAY" at bounding box center [643, 448] width 275 height 48
type input "6000"
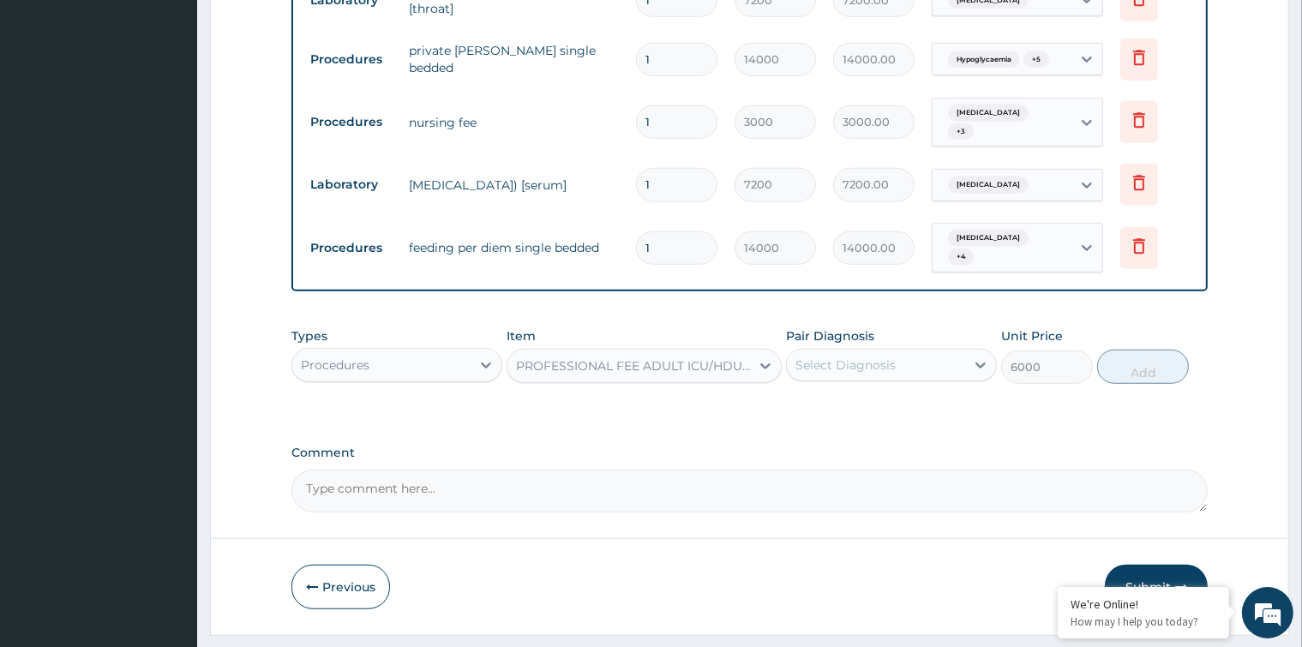
scroll to position [1292, 0]
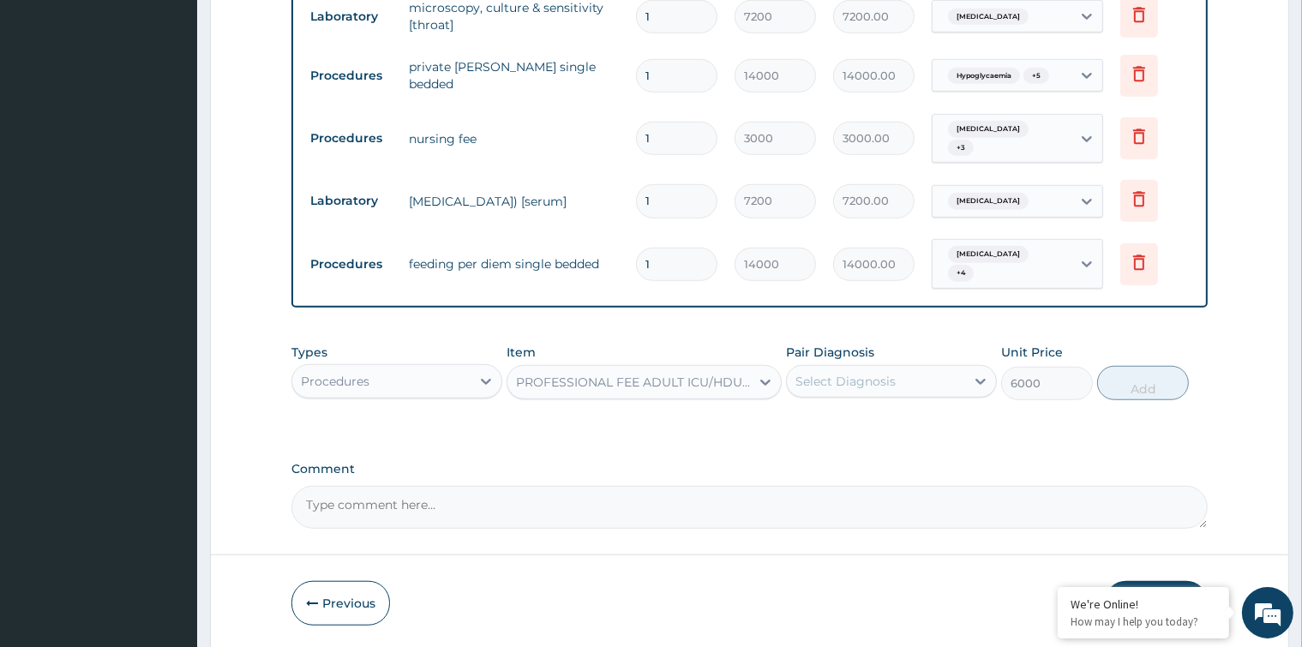
click at [867, 373] on div "Select Diagnosis" at bounding box center [845, 381] width 100 height 17
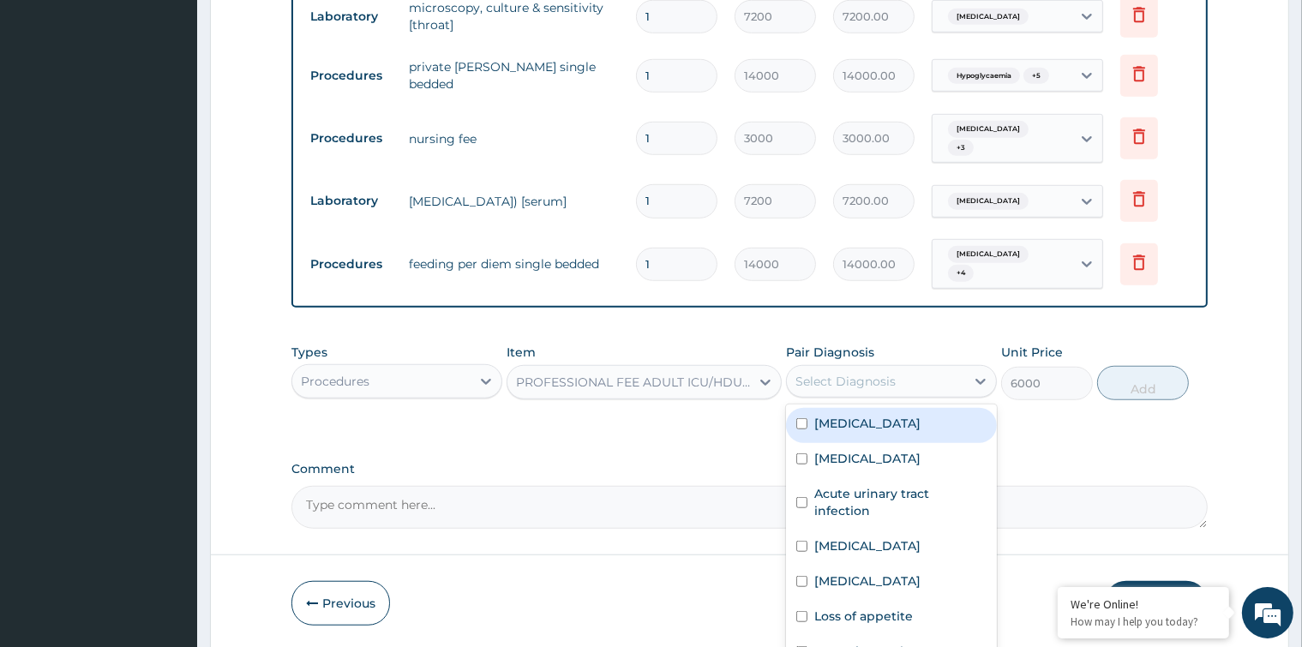
drag, startPoint x: 799, startPoint y: 361, endPoint x: 815, endPoint y: 380, distance: 24.4
click at [812, 408] on div "Lumbar spondylosis" at bounding box center [891, 425] width 211 height 35
checkbox input "true"
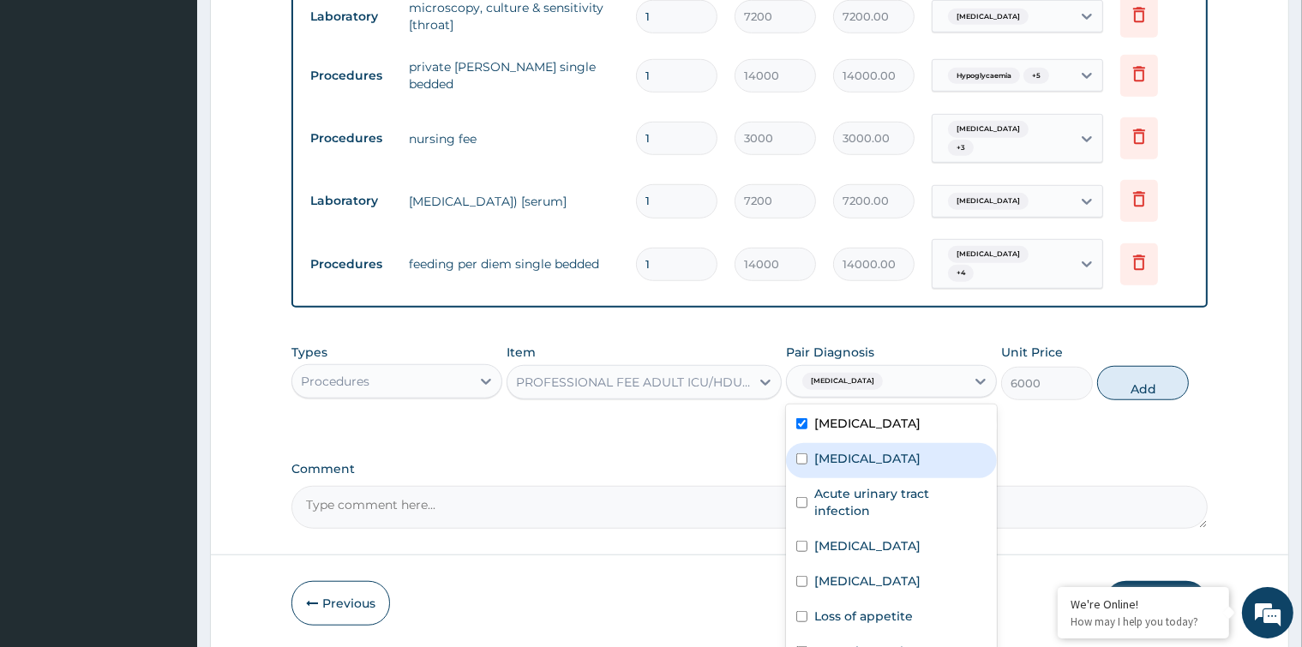
drag, startPoint x: 804, startPoint y: 393, endPoint x: 811, endPoint y: 440, distance: 46.8
click at [810, 443] on div "Malaria" at bounding box center [891, 460] width 211 height 35
click at [811, 478] on div "Acute urinary tract infection" at bounding box center [891, 504] width 211 height 52
checkbox input "true"
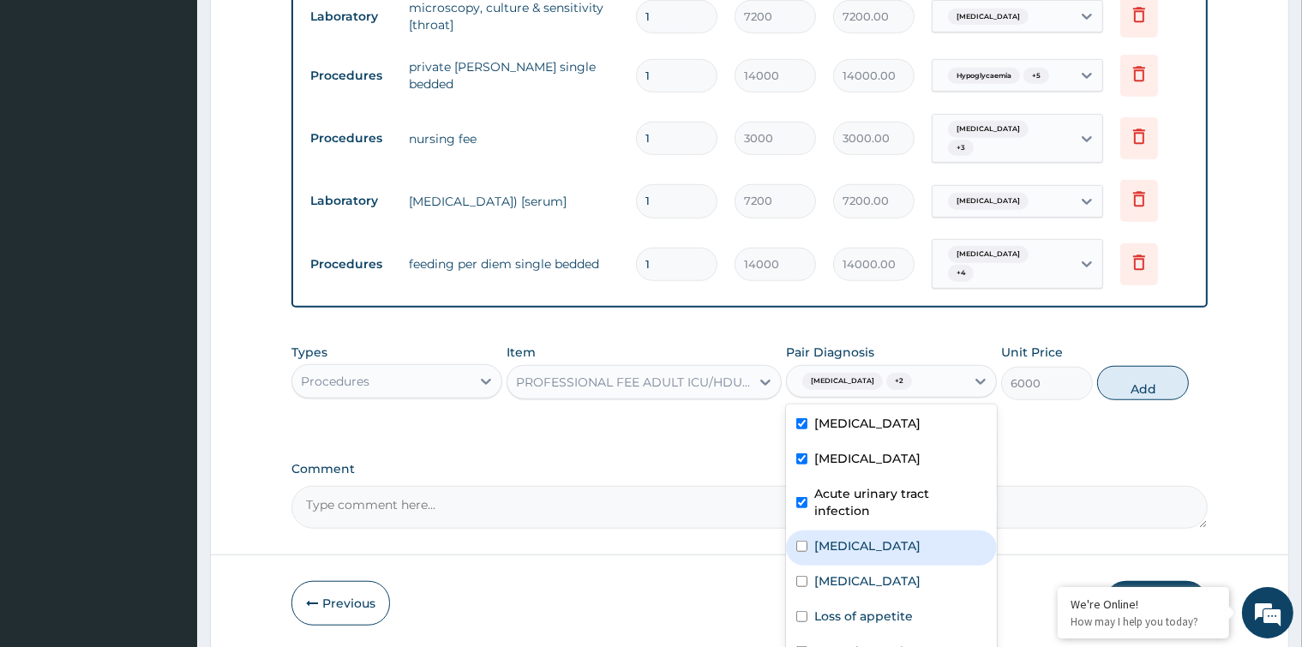
drag, startPoint x: 799, startPoint y: 483, endPoint x: 812, endPoint y: 536, distance: 54.7
click at [799, 541] on input "checkbox" at bounding box center [801, 546] width 11 height 11
checkbox input "true"
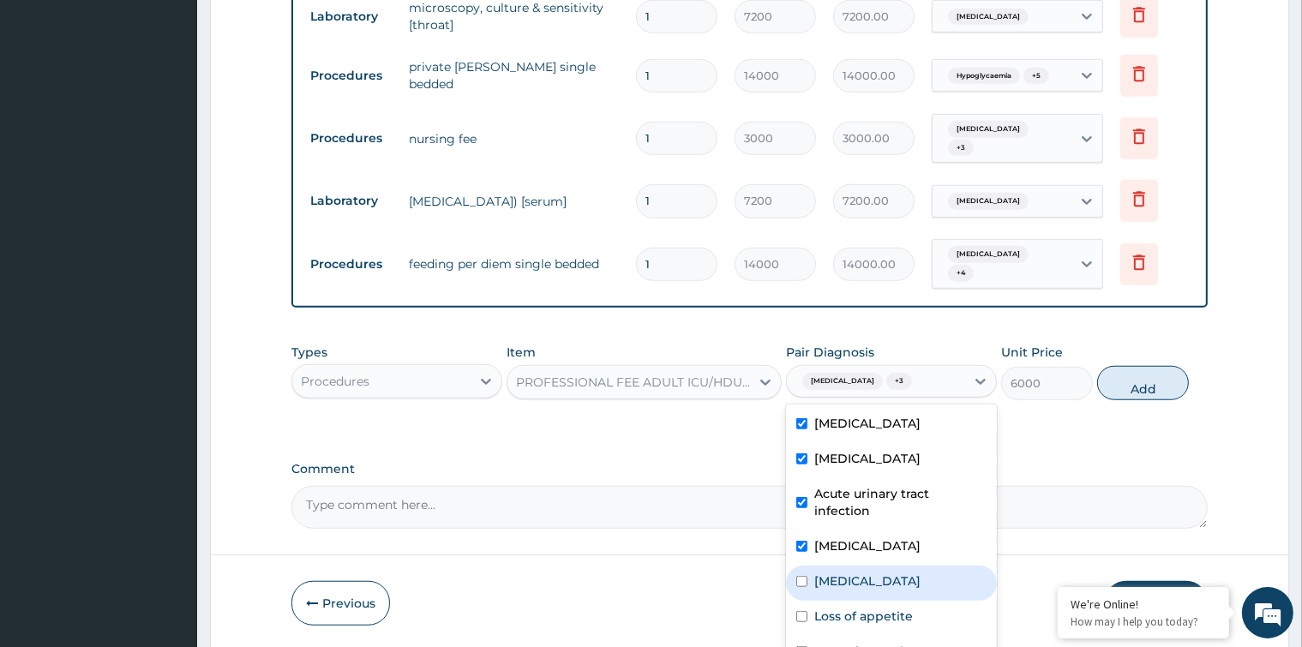
click at [799, 566] on div "Pharyngitis" at bounding box center [891, 583] width 211 height 35
checkbox input "true"
drag, startPoint x: 795, startPoint y: 550, endPoint x: 804, endPoint y: 554, distance: 9.2
click at [801, 601] on div "Loss of appetite" at bounding box center [891, 618] width 211 height 35
checkbox input "true"
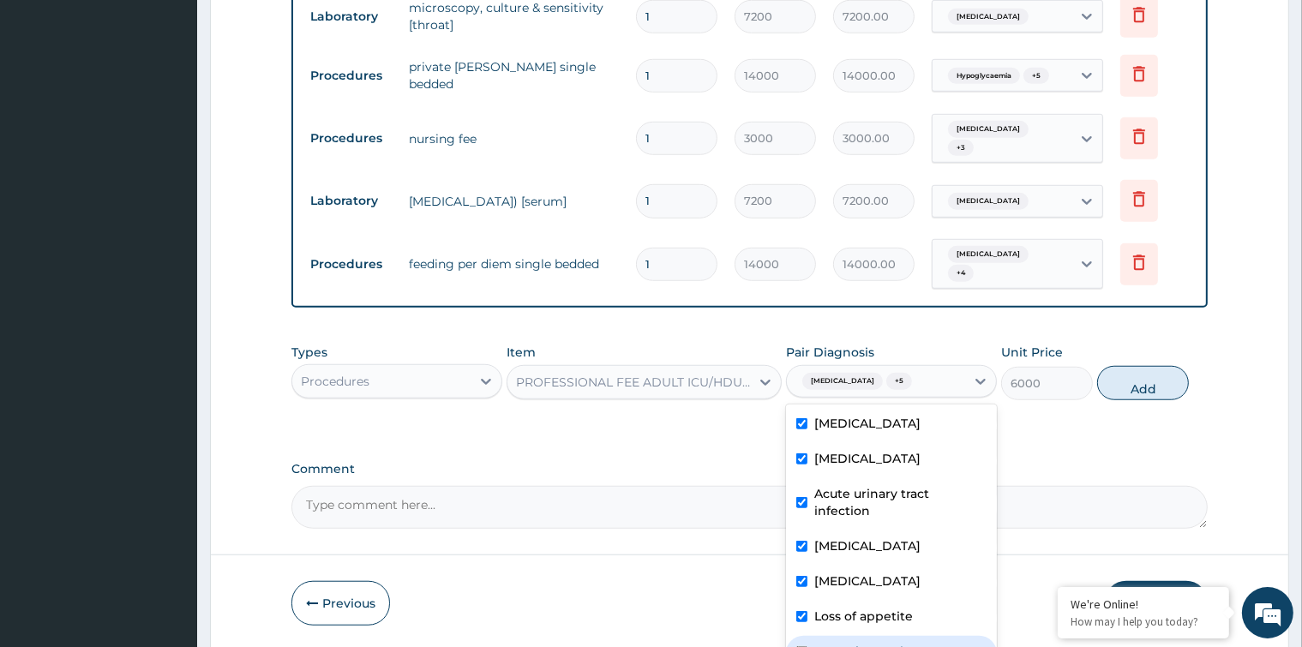
click at [794, 636] on div "Hypoglycaemia" at bounding box center [891, 653] width 211 height 35
checkbox input "true"
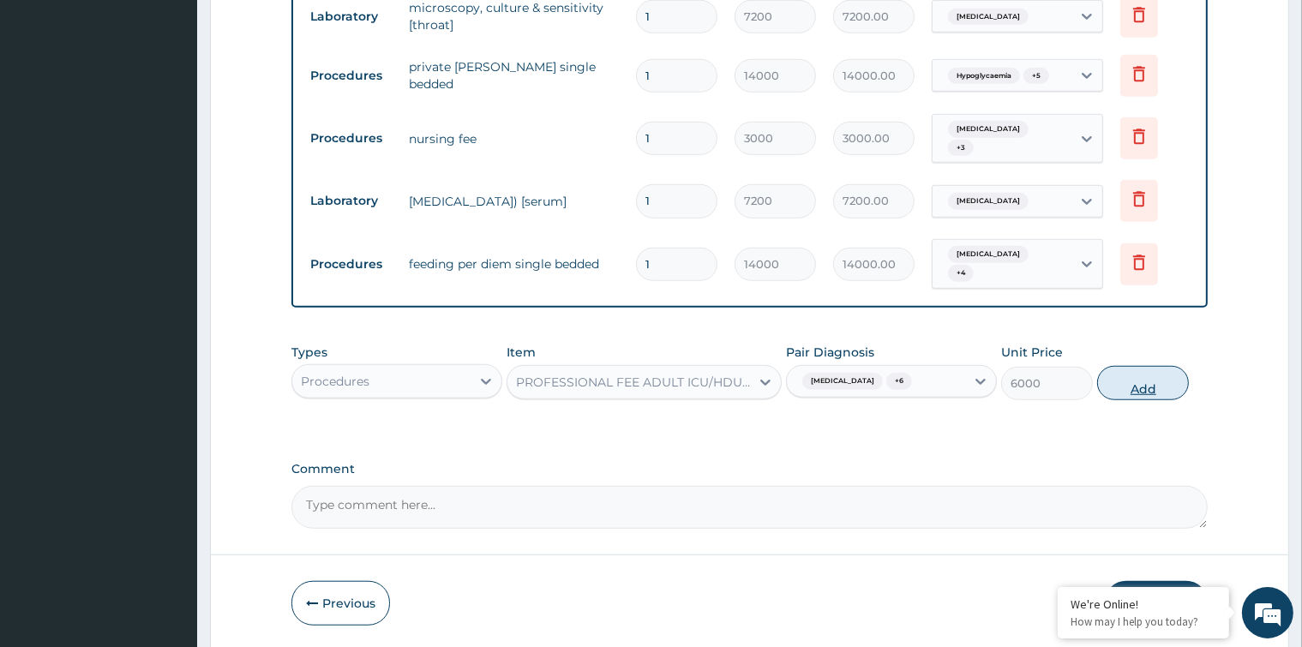
click at [1164, 366] on button "Add" at bounding box center [1143, 383] width 92 height 34
type input "0"
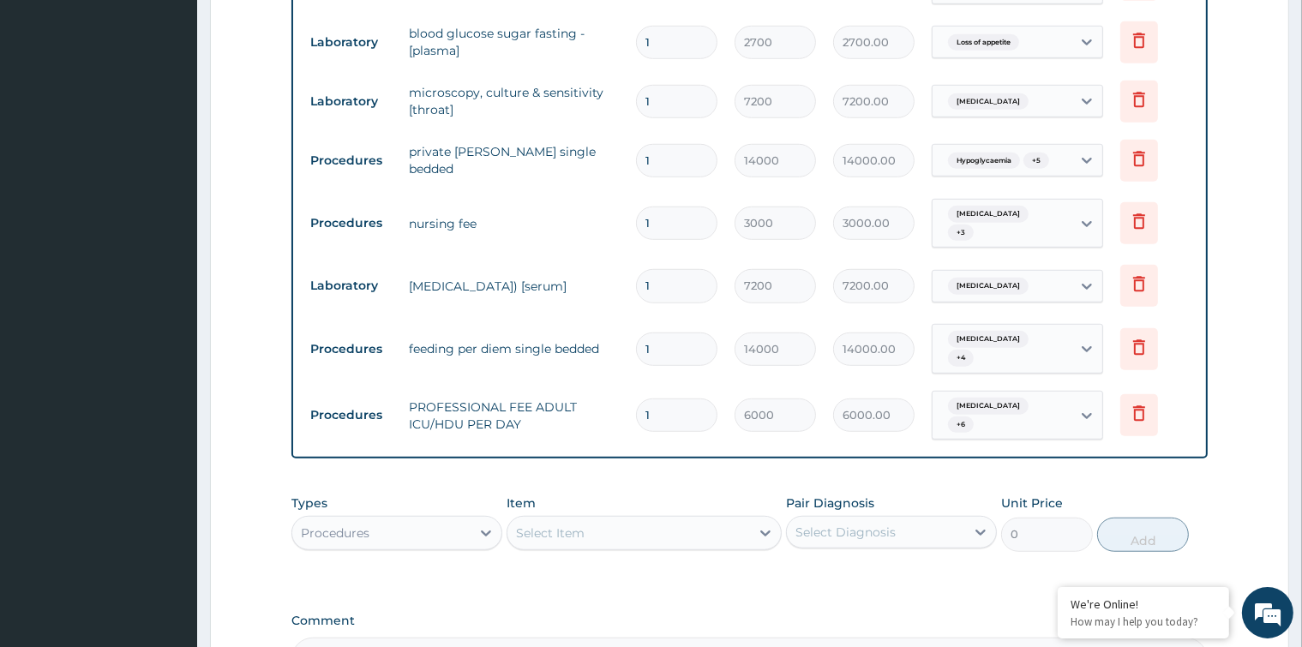
scroll to position [1357, 0]
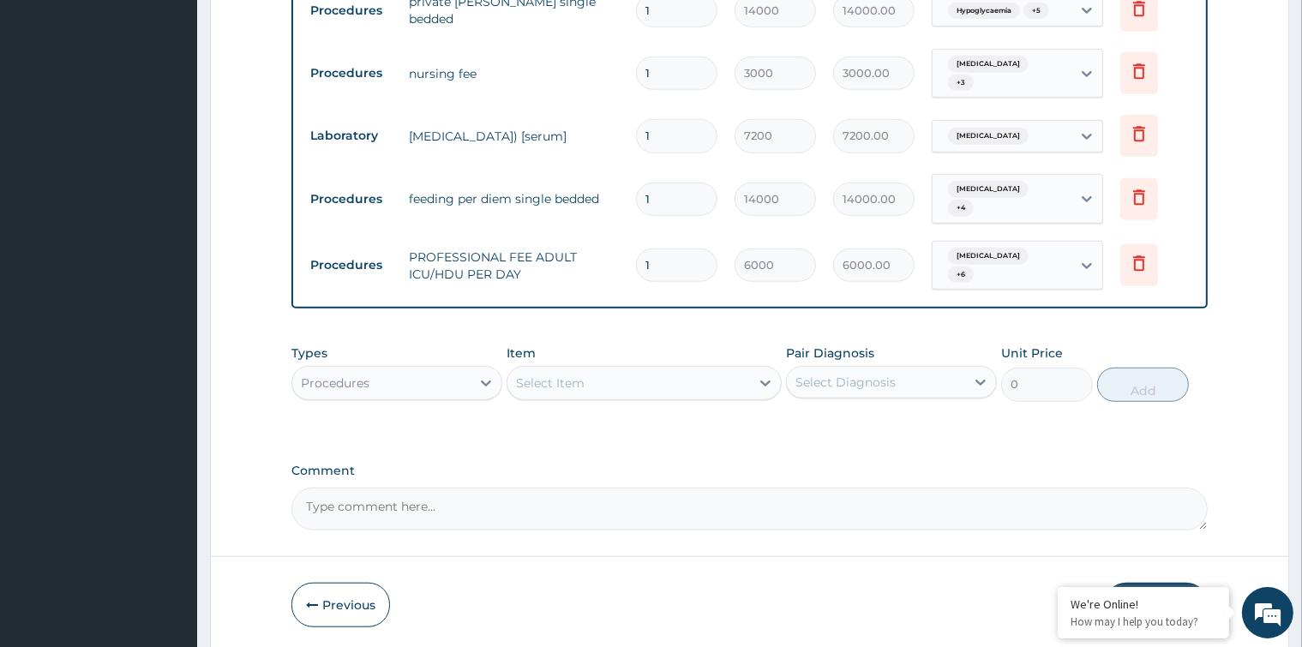
click at [1169, 583] on button "Submit" at bounding box center [1155, 605] width 103 height 45
